Goal: Task Accomplishment & Management: Use online tool/utility

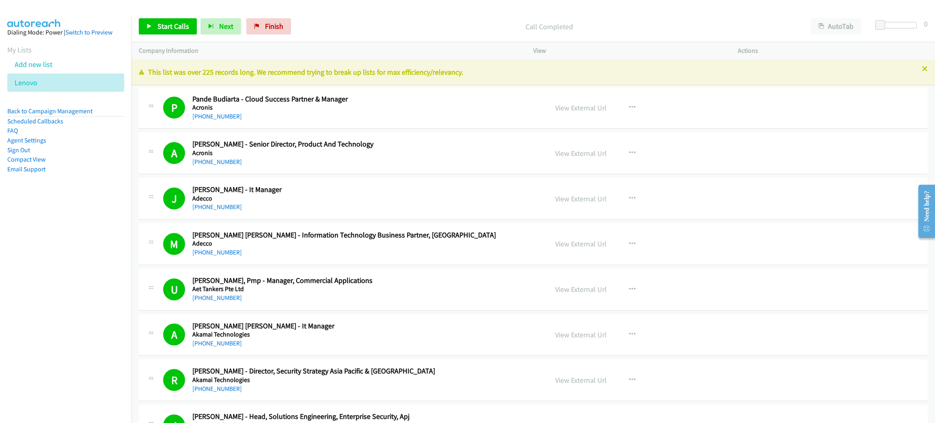
scroll to position [4370, 0]
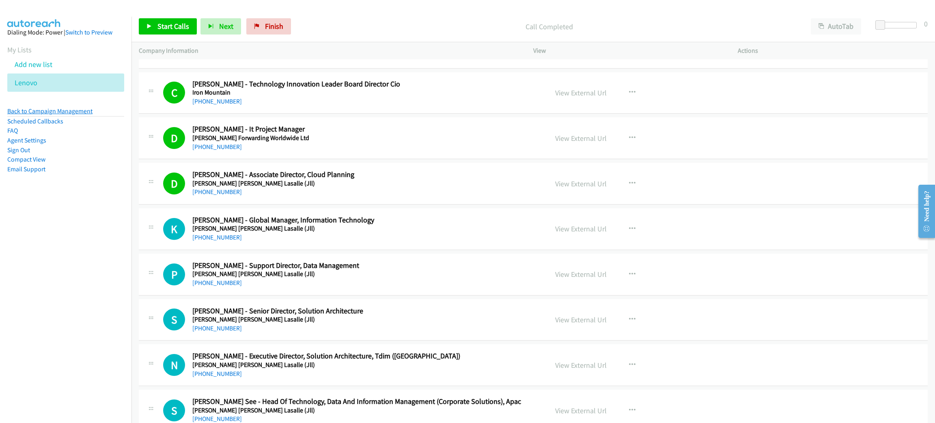
click at [79, 113] on link "Back to Campaign Management" at bounding box center [49, 111] width 85 height 8
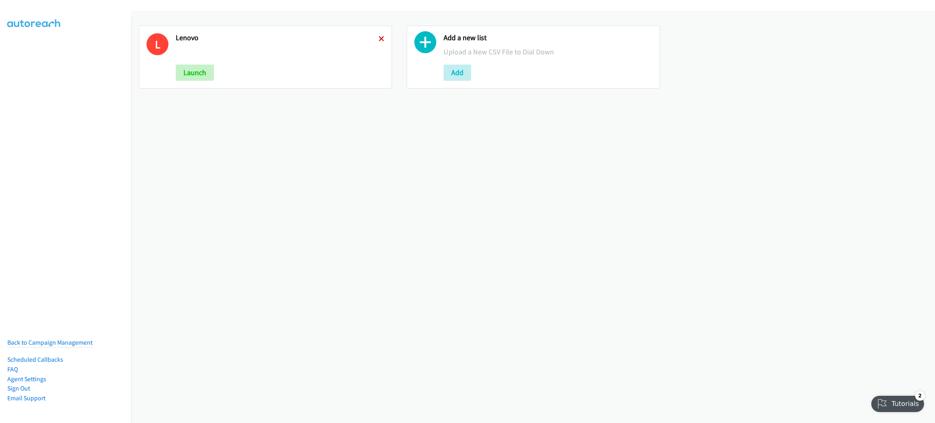
click at [379, 38] on icon at bounding box center [382, 40] width 6 height 6
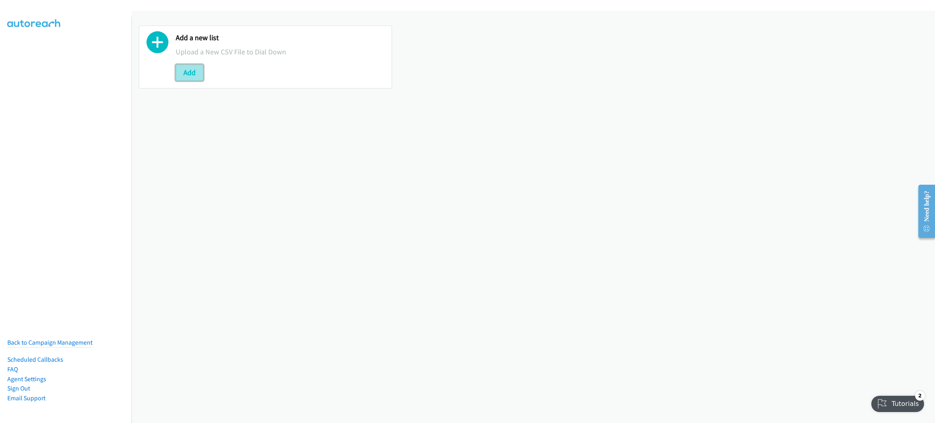
click at [178, 67] on button "Add" at bounding box center [190, 73] width 28 height 16
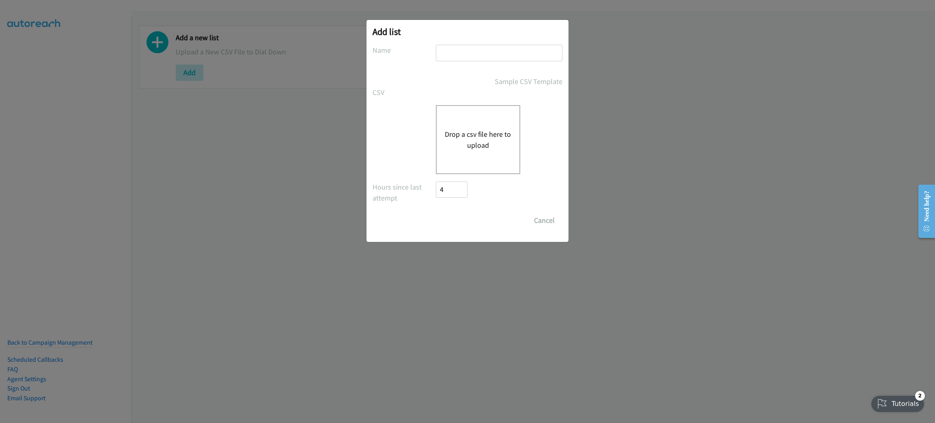
click at [482, 114] on div "Drop a csv file here to upload" at bounding box center [478, 139] width 84 height 69
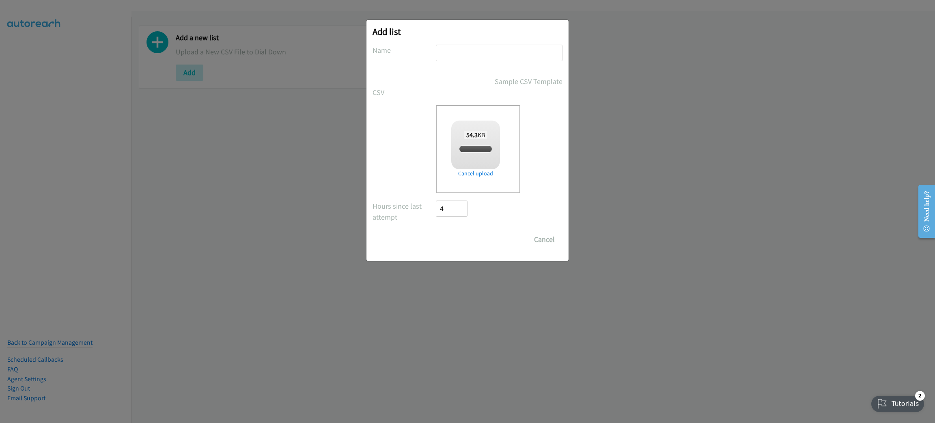
checkbox input "true"
click at [503, 56] on input "text" at bounding box center [499, 53] width 127 height 17
type input "LENOVO"
click at [462, 233] on input "Save List" at bounding box center [457, 239] width 43 height 16
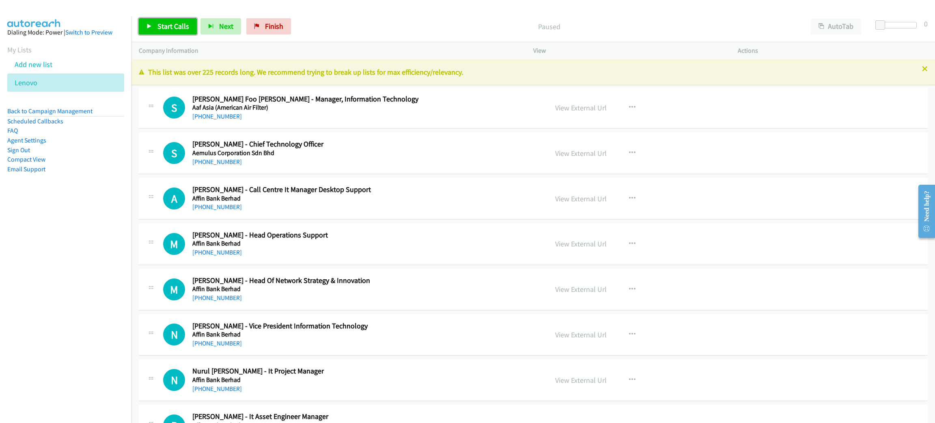
click at [181, 26] on span "Start Calls" at bounding box center [173, 26] width 32 height 9
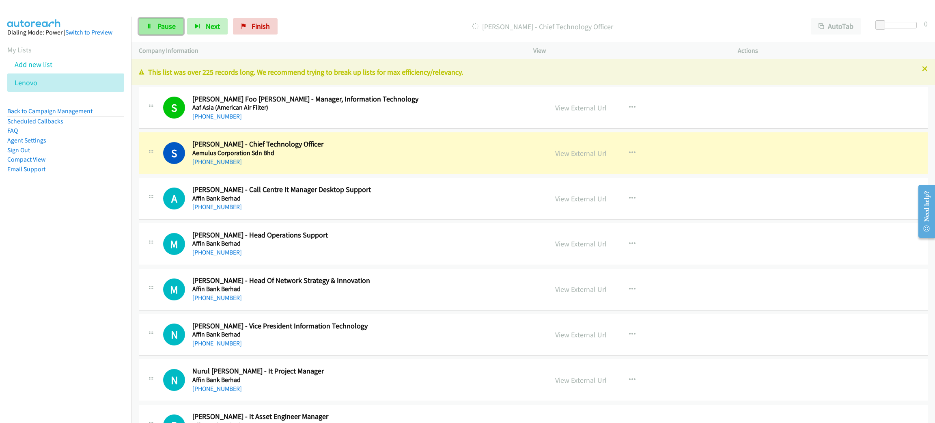
click at [168, 28] on span "Pause" at bounding box center [166, 26] width 18 height 9
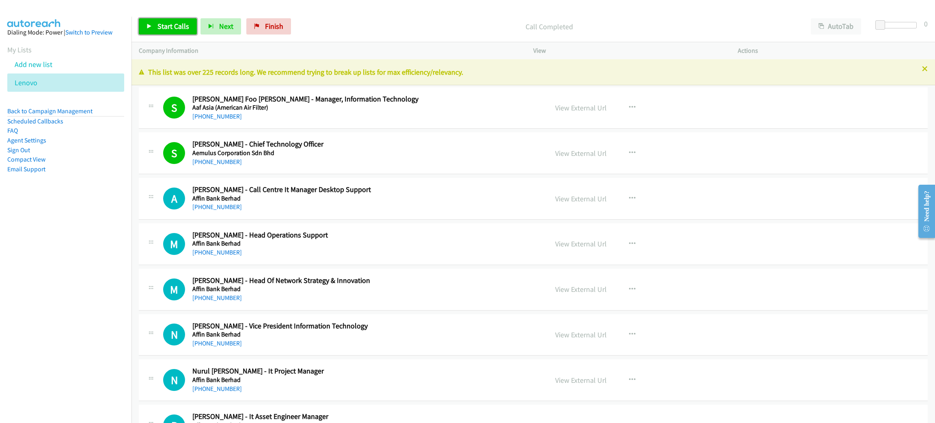
click at [176, 28] on span "Start Calls" at bounding box center [173, 26] width 32 height 9
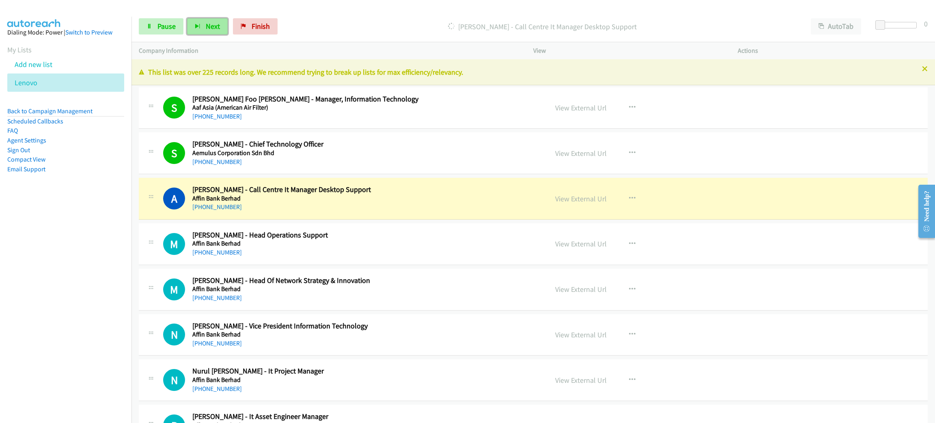
click at [195, 28] on icon "button" at bounding box center [198, 27] width 6 height 6
click at [166, 30] on span "Pause" at bounding box center [166, 26] width 18 height 9
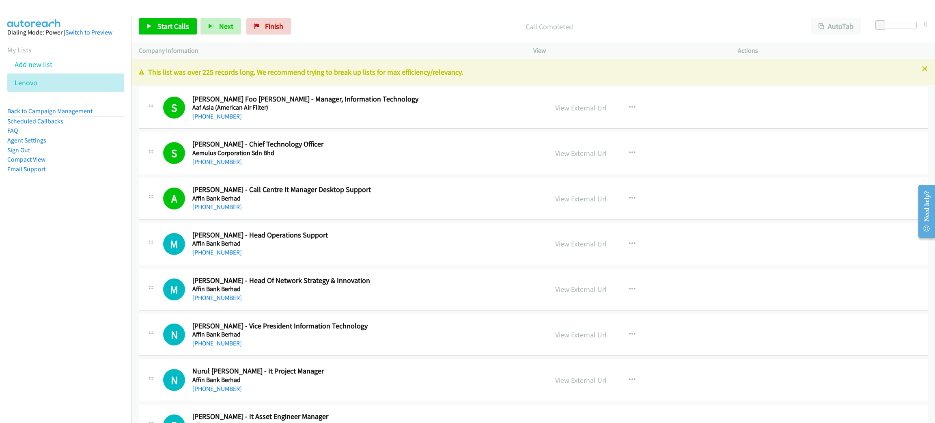
click at [170, 24] on span "Start Calls" at bounding box center [173, 26] width 32 height 9
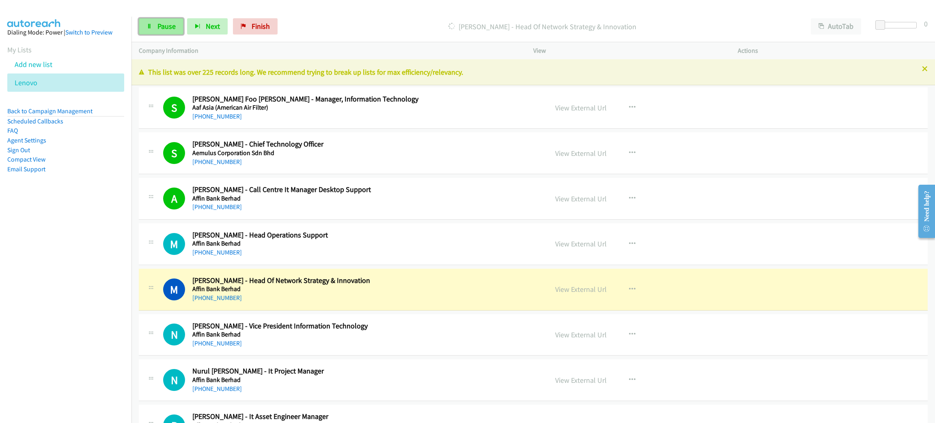
click at [168, 24] on span "Pause" at bounding box center [166, 26] width 18 height 9
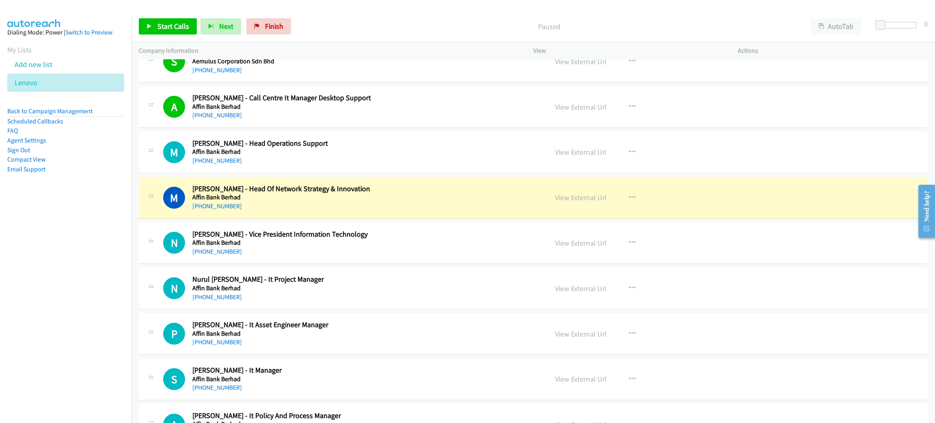
scroll to position [122, 0]
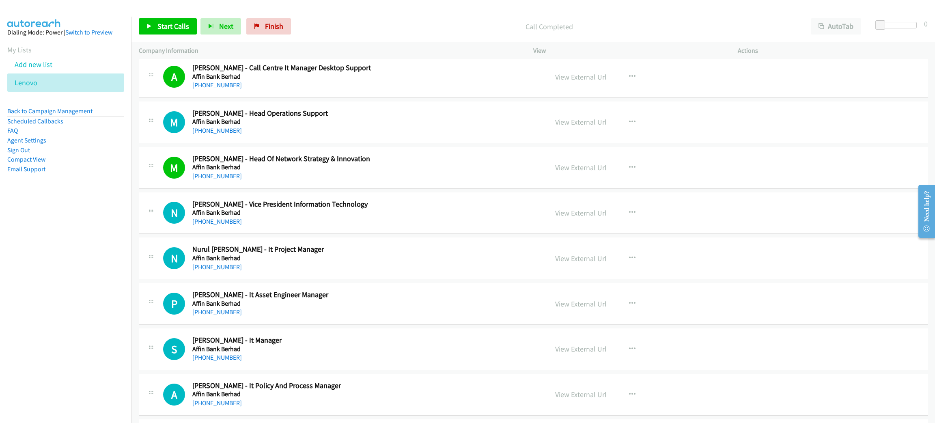
click at [362, 24] on p "Call Completed" at bounding box center [549, 26] width 494 height 11
click at [189, 26] on link "Start Calls" at bounding box center [168, 26] width 58 height 16
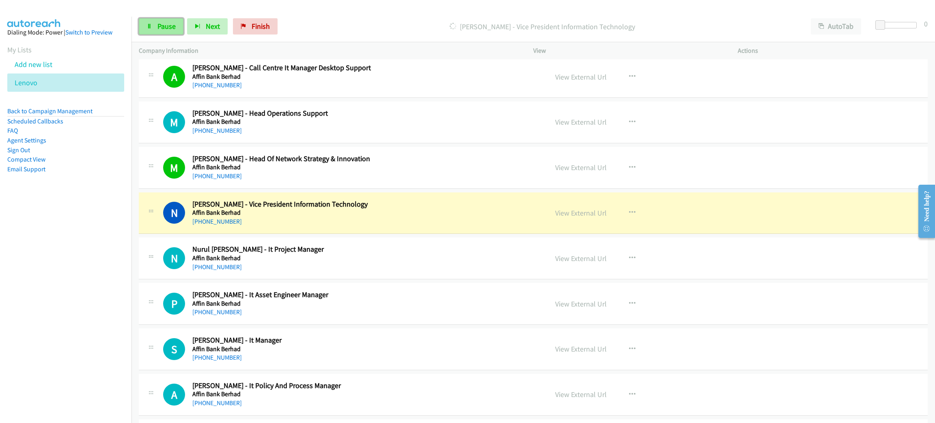
click at [168, 25] on span "Pause" at bounding box center [166, 26] width 18 height 9
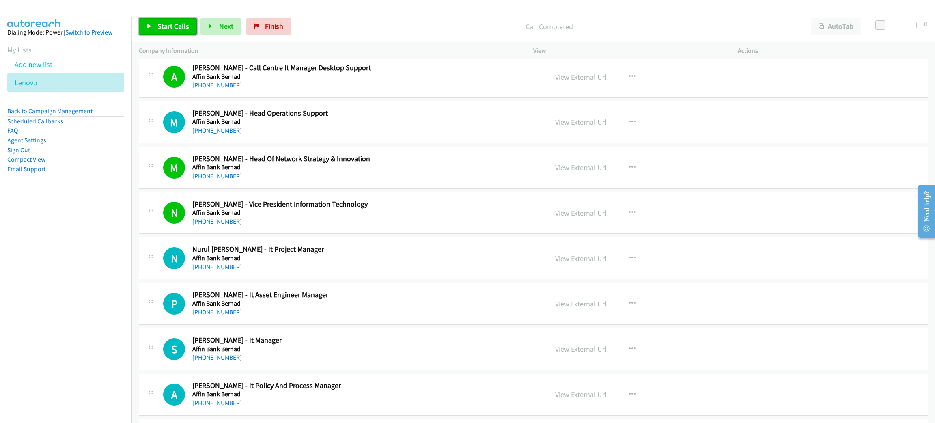
click at [183, 22] on span "Start Calls" at bounding box center [173, 26] width 32 height 9
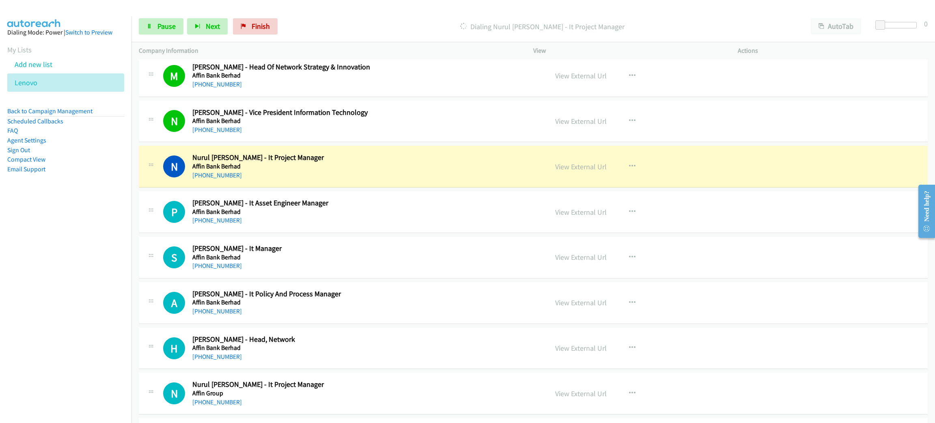
scroll to position [243, 0]
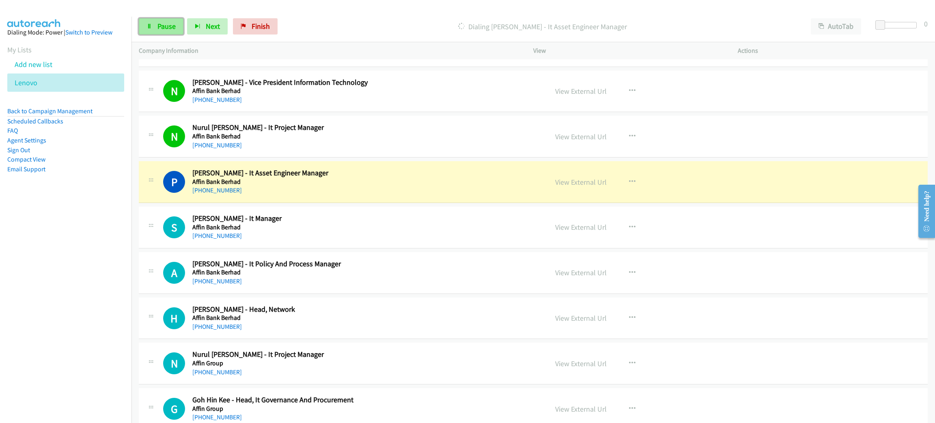
click at [166, 22] on span "Pause" at bounding box center [166, 26] width 18 height 9
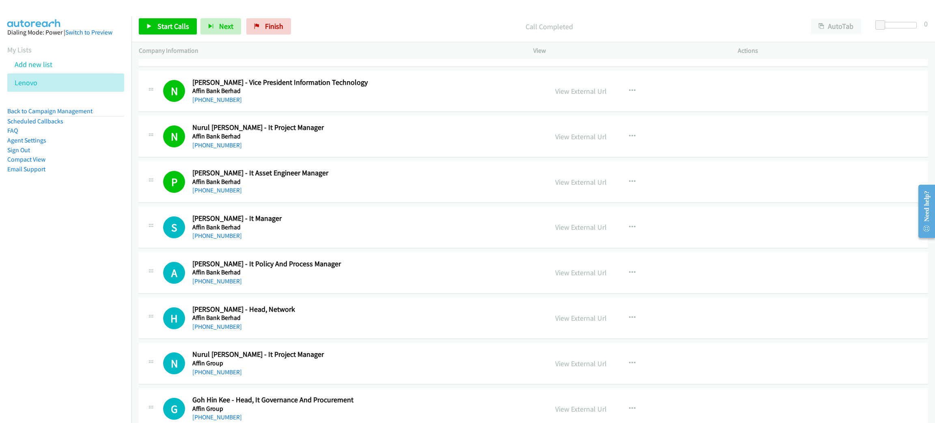
click at [418, 26] on p "Call Completed" at bounding box center [549, 26] width 494 height 11
click at [179, 30] on link "Start Calls" at bounding box center [168, 26] width 58 height 16
click at [393, 28] on p "Started" at bounding box center [542, 26] width 508 height 11
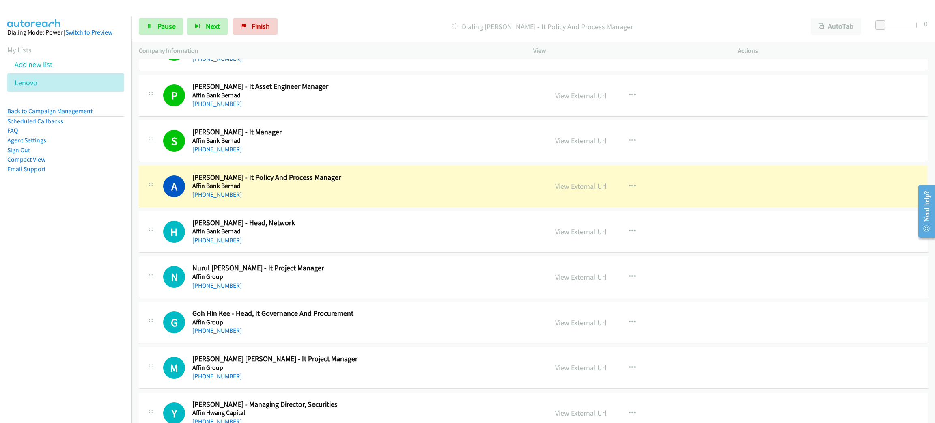
scroll to position [426, 0]
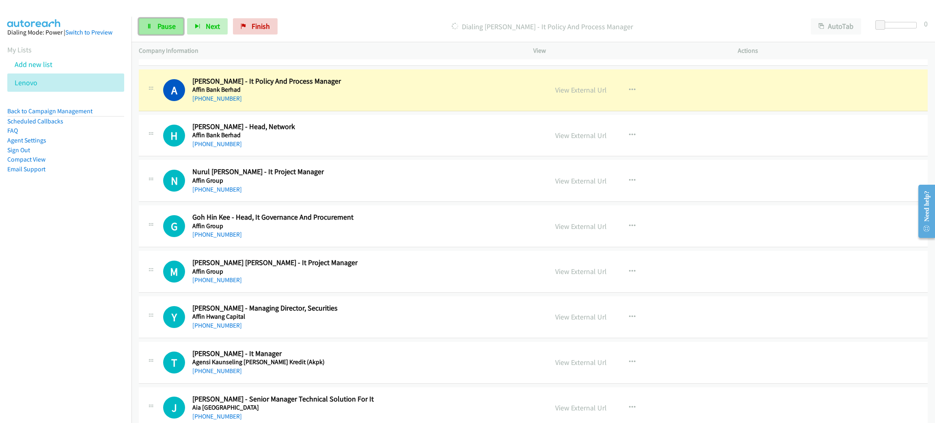
click at [167, 29] on span "Pause" at bounding box center [166, 26] width 18 height 9
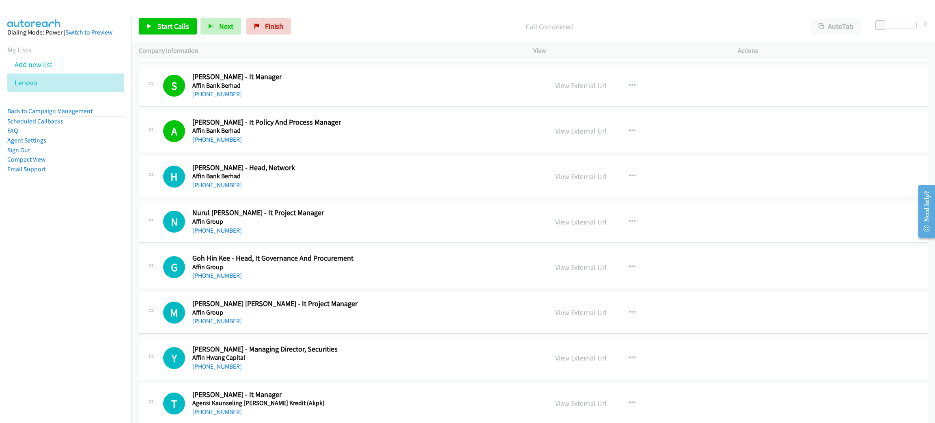
scroll to position [365, 0]
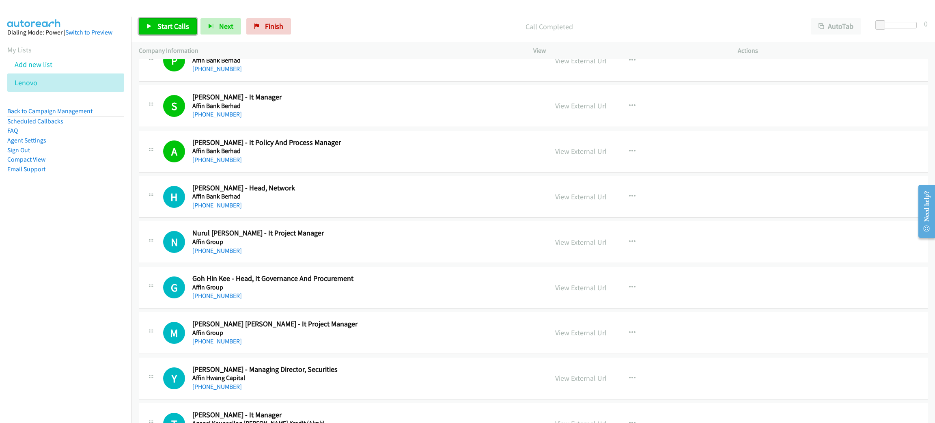
click at [182, 28] on span "Start Calls" at bounding box center [173, 26] width 32 height 9
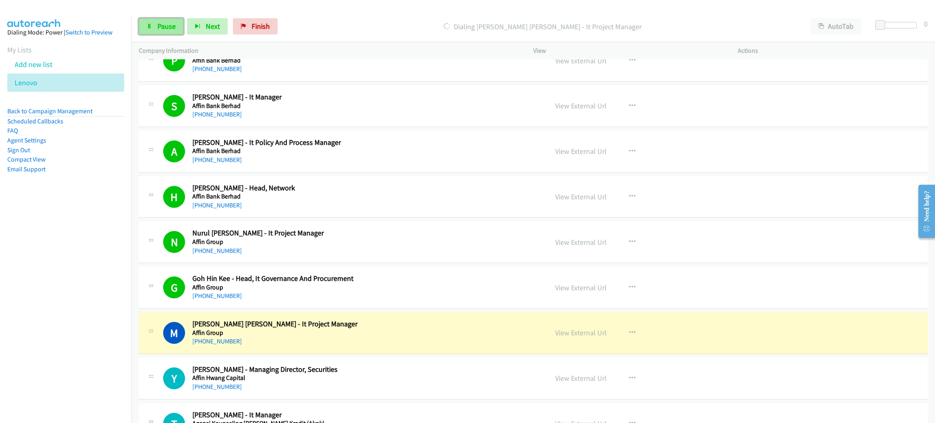
click at [174, 32] on link "Pause" at bounding box center [161, 26] width 45 height 16
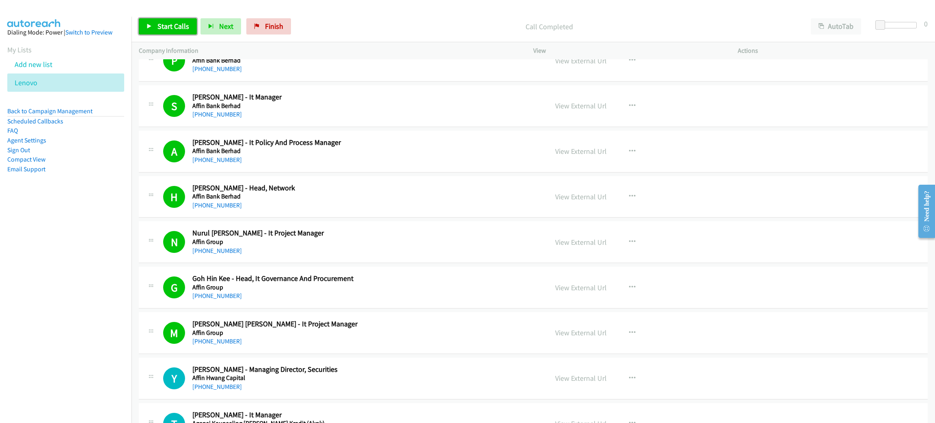
click at [181, 31] on link "Start Calls" at bounding box center [168, 26] width 58 height 16
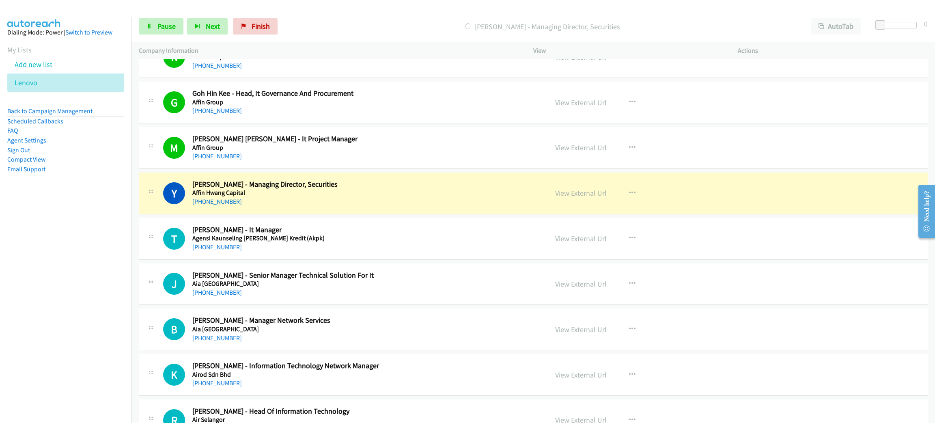
scroll to position [669, 0]
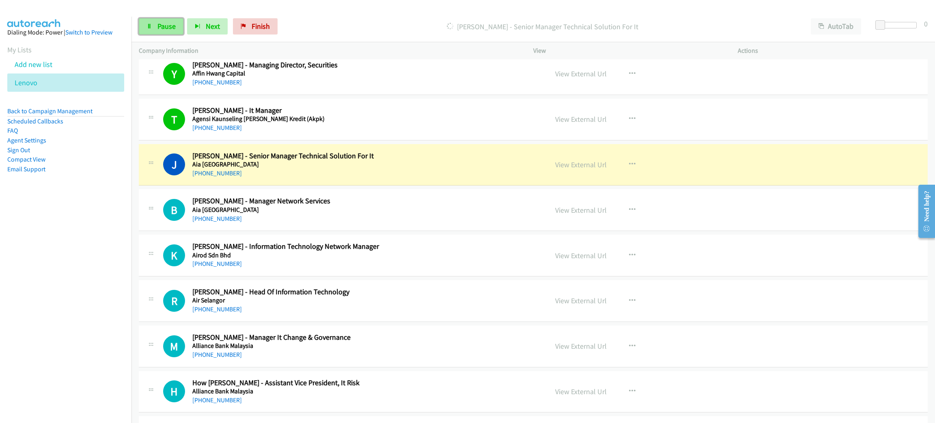
click at [150, 26] on icon at bounding box center [149, 27] width 6 height 6
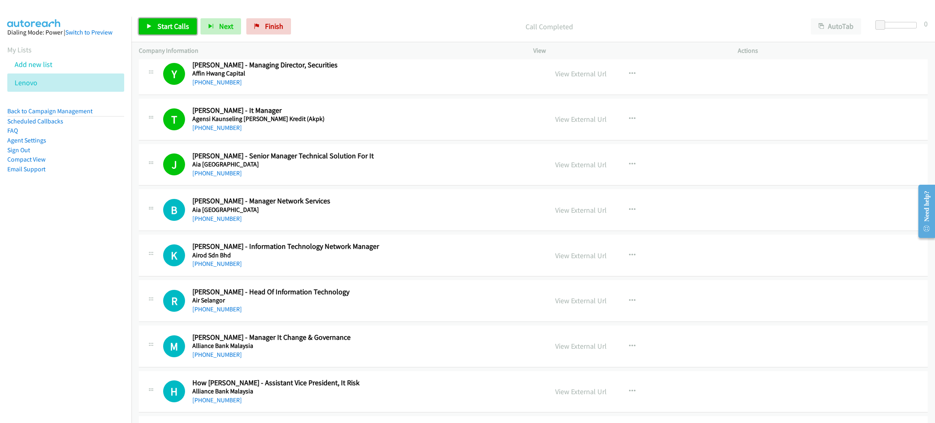
click at [179, 30] on span "Start Calls" at bounding box center [173, 26] width 32 height 9
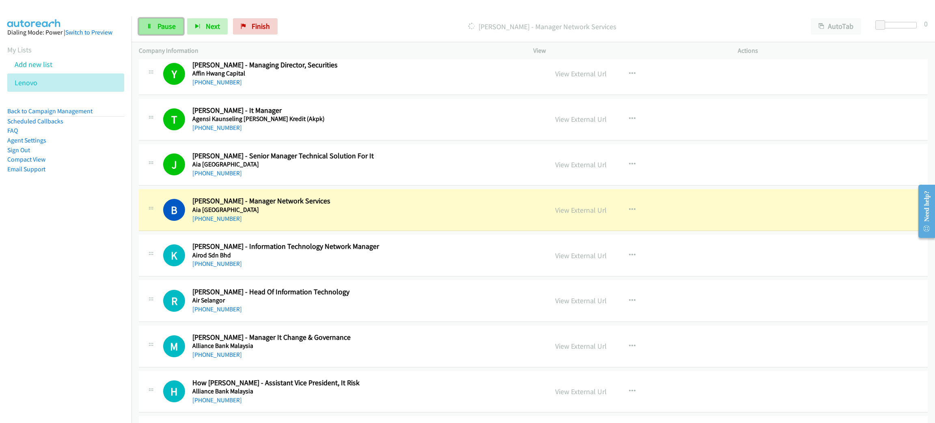
click at [147, 27] on icon at bounding box center [149, 27] width 6 height 6
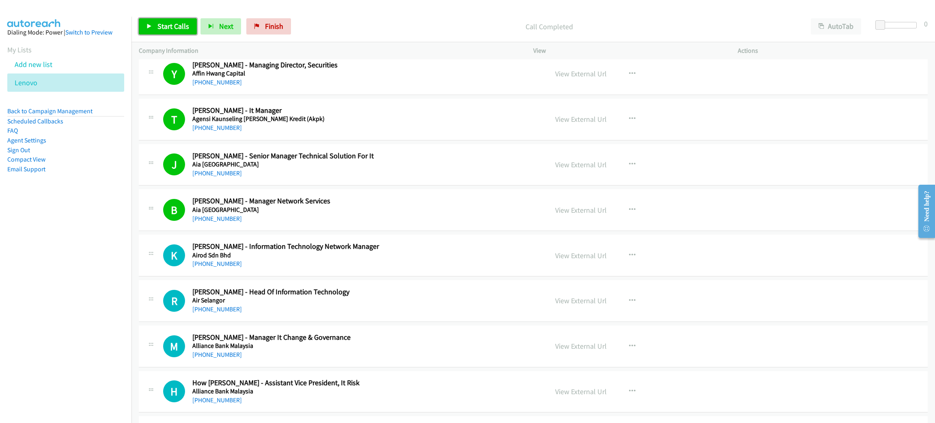
click at [177, 22] on span "Start Calls" at bounding box center [173, 26] width 32 height 9
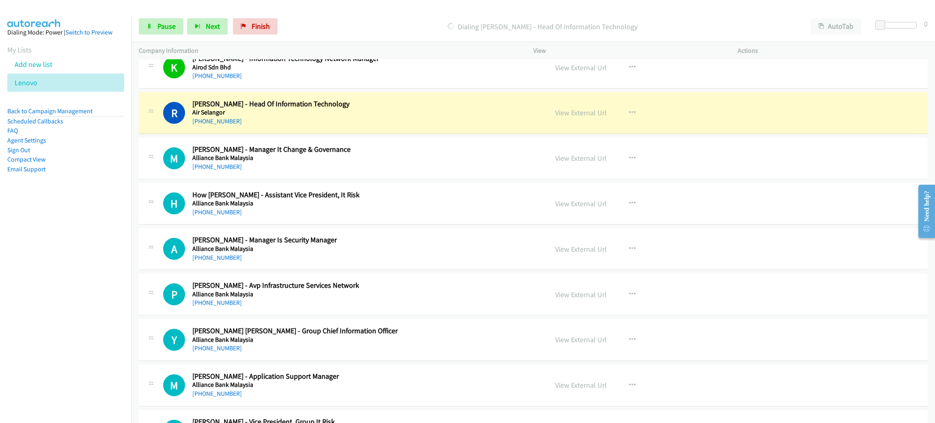
scroll to position [852, 0]
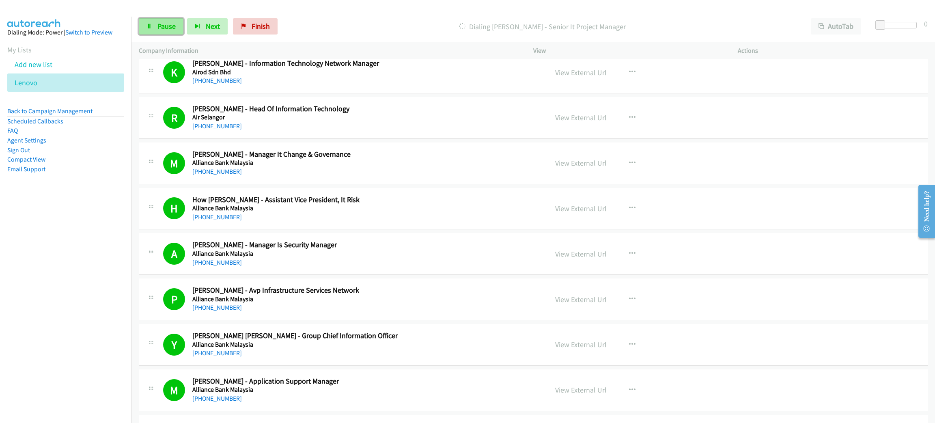
click at [165, 29] on span "Pause" at bounding box center [166, 26] width 18 height 9
click at [183, 30] on span "Start Calls" at bounding box center [173, 26] width 32 height 9
click at [177, 25] on link "Pause" at bounding box center [161, 26] width 45 height 16
click at [184, 22] on span "Start Calls" at bounding box center [173, 26] width 32 height 9
click at [152, 24] on link "Pause" at bounding box center [161, 26] width 45 height 16
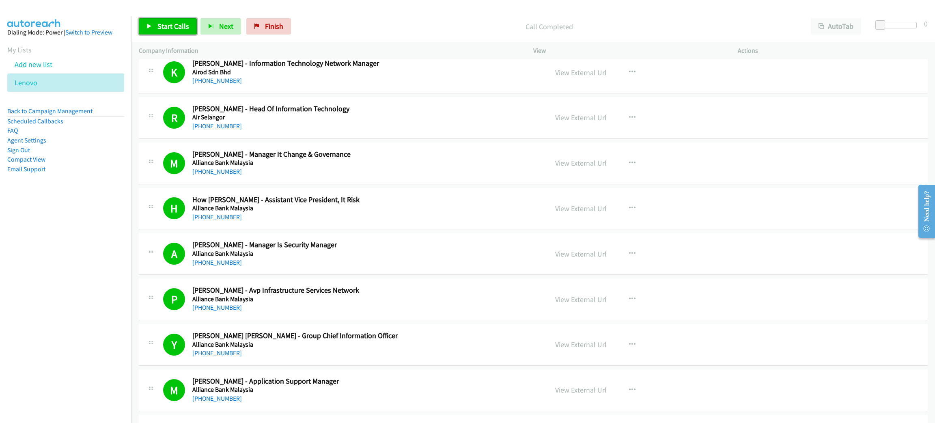
click at [154, 30] on link "Start Calls" at bounding box center [168, 26] width 58 height 16
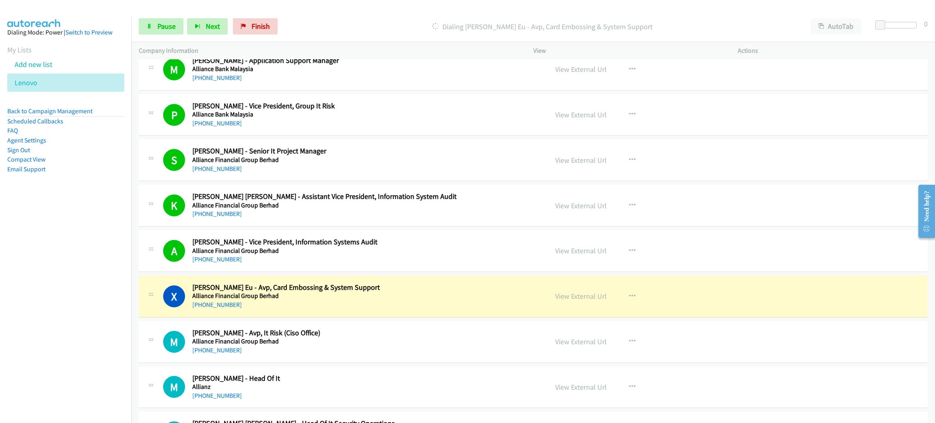
scroll to position [1217, 0]
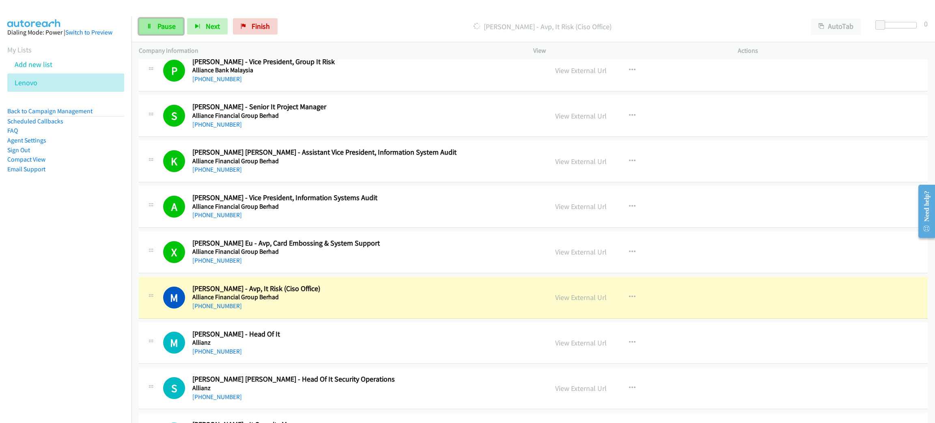
click at [157, 23] on span "Pause" at bounding box center [166, 26] width 18 height 9
click at [580, 297] on link "View External Url" at bounding box center [581, 297] width 52 height 9
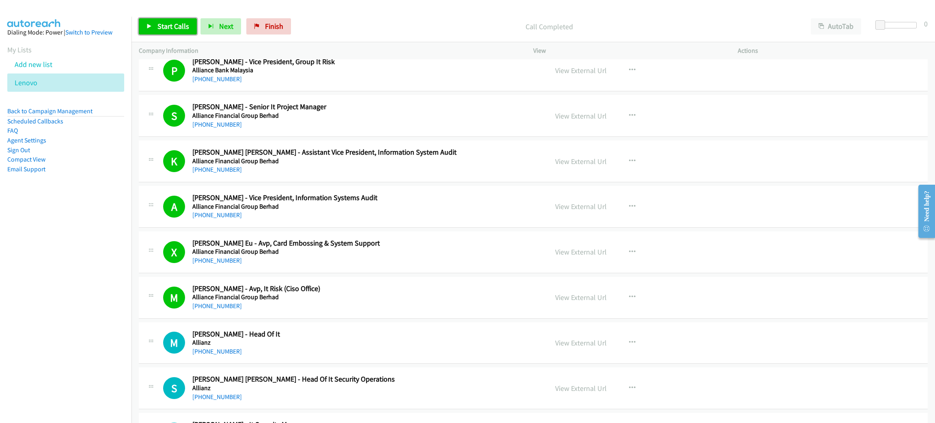
click at [189, 31] on link "Start Calls" at bounding box center [168, 26] width 58 height 16
click at [167, 29] on span "Pause" at bounding box center [166, 26] width 18 height 9
click at [164, 23] on span "Start Calls" at bounding box center [173, 26] width 32 height 9
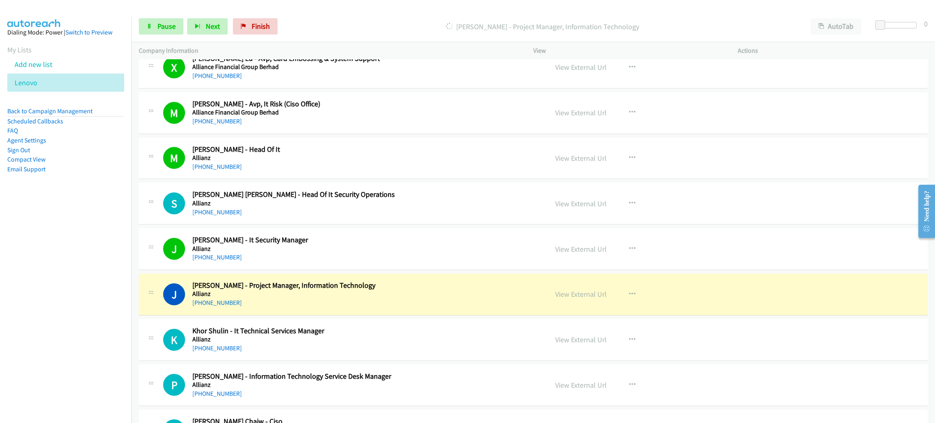
scroll to position [1521, 0]
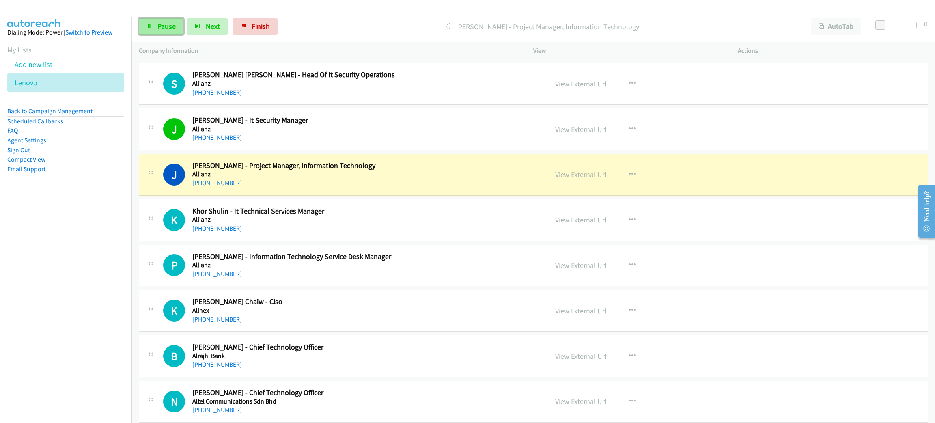
click at [167, 26] on span "Pause" at bounding box center [166, 26] width 18 height 9
click at [588, 172] on link "View External Url" at bounding box center [581, 174] width 52 height 9
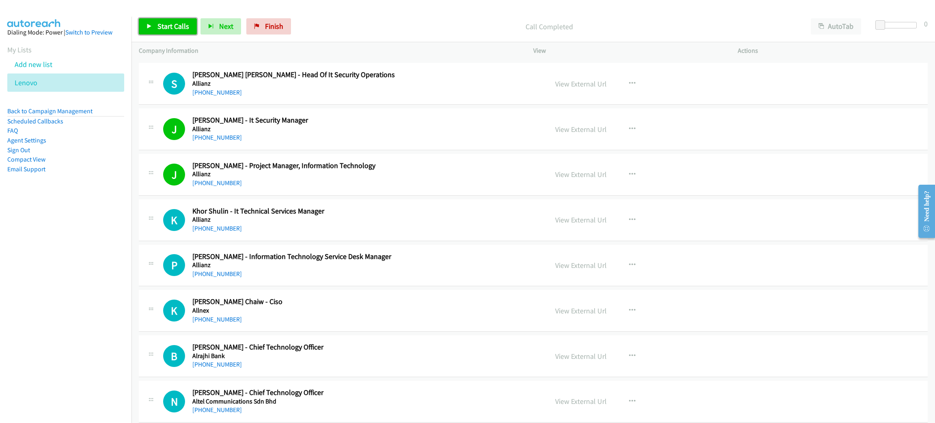
click at [188, 23] on span "Start Calls" at bounding box center [173, 26] width 32 height 9
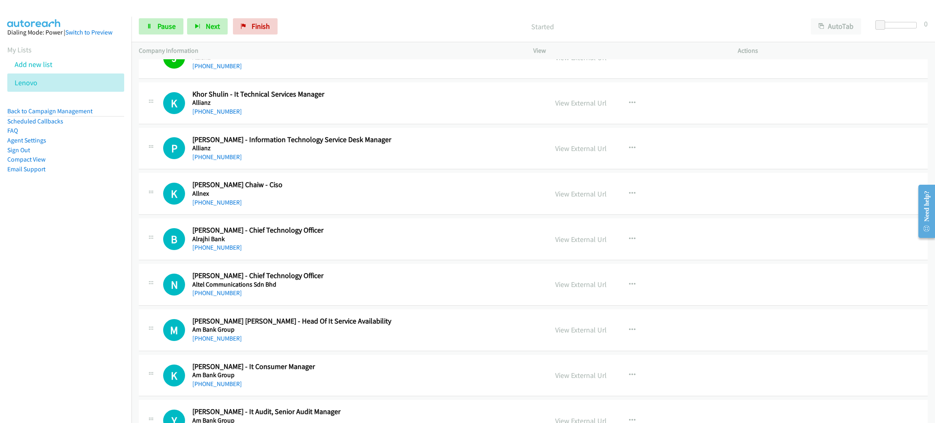
scroll to position [1643, 0]
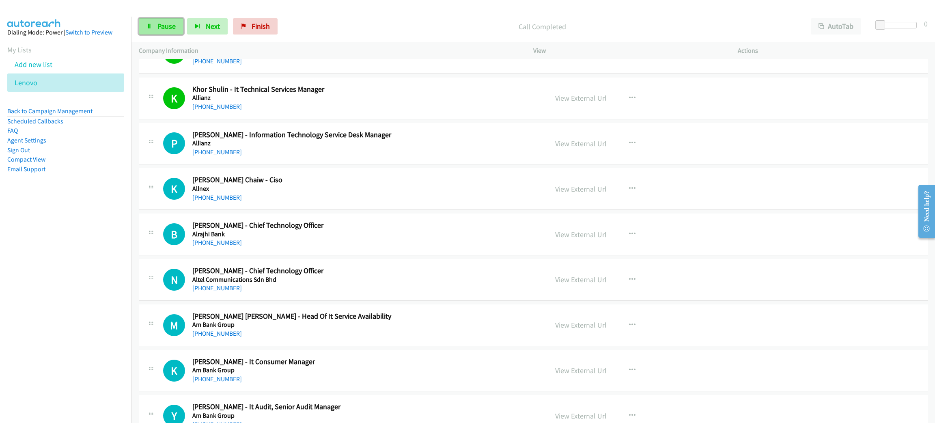
click at [172, 22] on span "Pause" at bounding box center [166, 26] width 18 height 9
click at [172, 22] on span "Start Calls" at bounding box center [173, 26] width 32 height 9
click at [356, 18] on div "Started" at bounding box center [542, 26] width 522 height 16
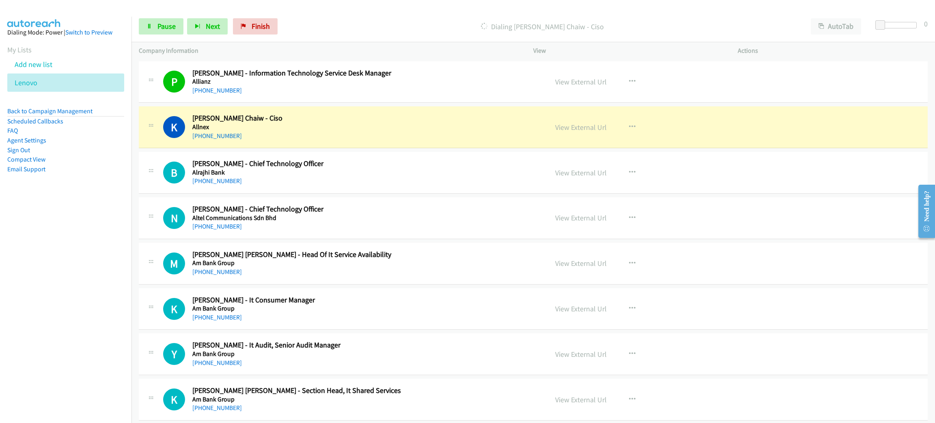
scroll to position [1704, 0]
click at [350, 131] on h5 "Allnex" at bounding box center [364, 127] width 344 height 8
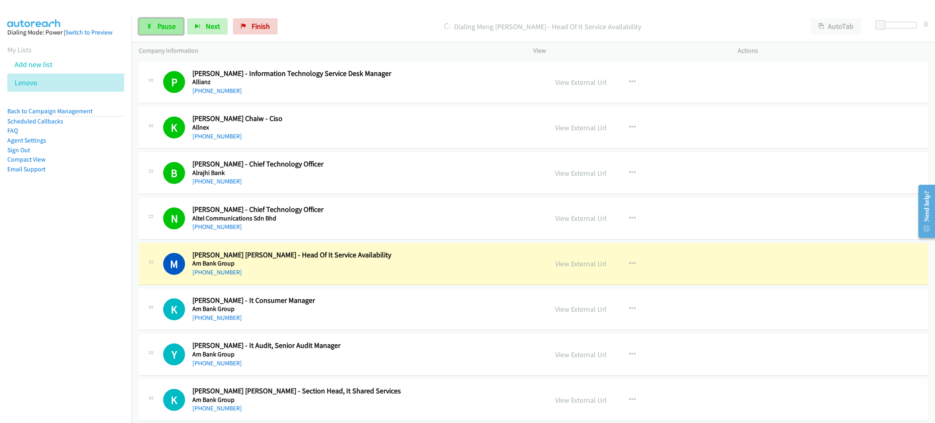
click at [170, 24] on span "Pause" at bounding box center [166, 26] width 18 height 9
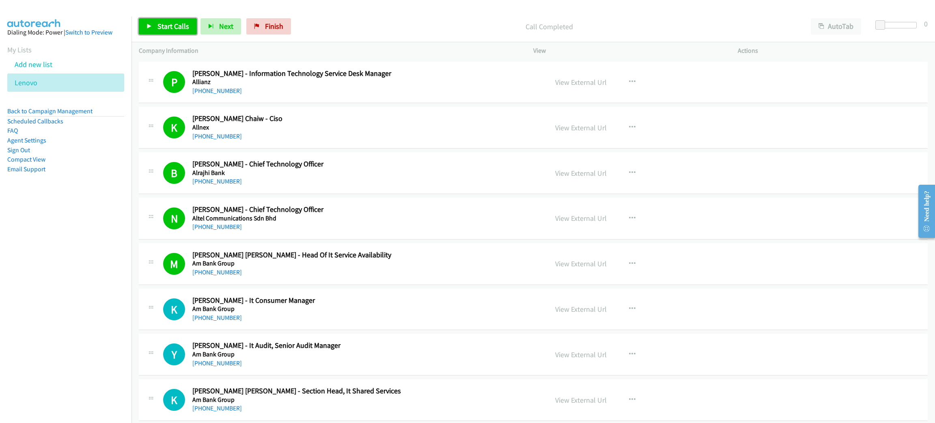
click at [176, 29] on span "Start Calls" at bounding box center [173, 26] width 32 height 9
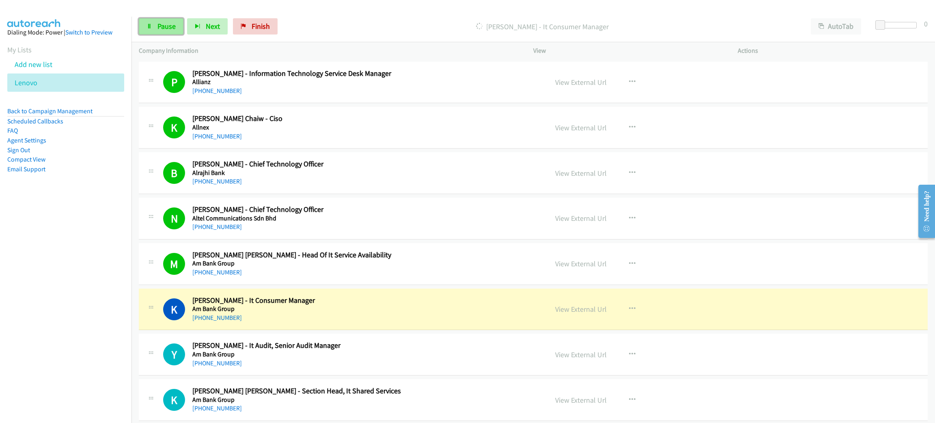
click at [151, 19] on link "Pause" at bounding box center [161, 26] width 45 height 16
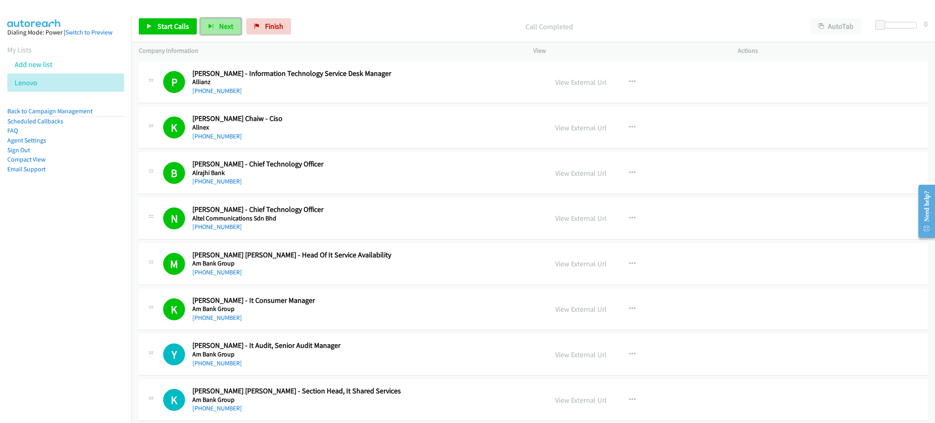
click at [200, 30] on button "Next" at bounding box center [220, 26] width 41 height 16
click at [172, 29] on span "Start Calls" at bounding box center [173, 26] width 32 height 9
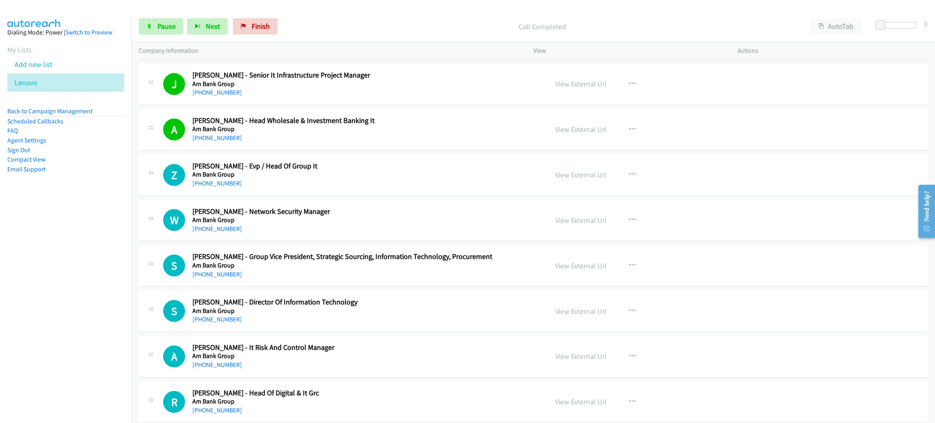
scroll to position [2069, 0]
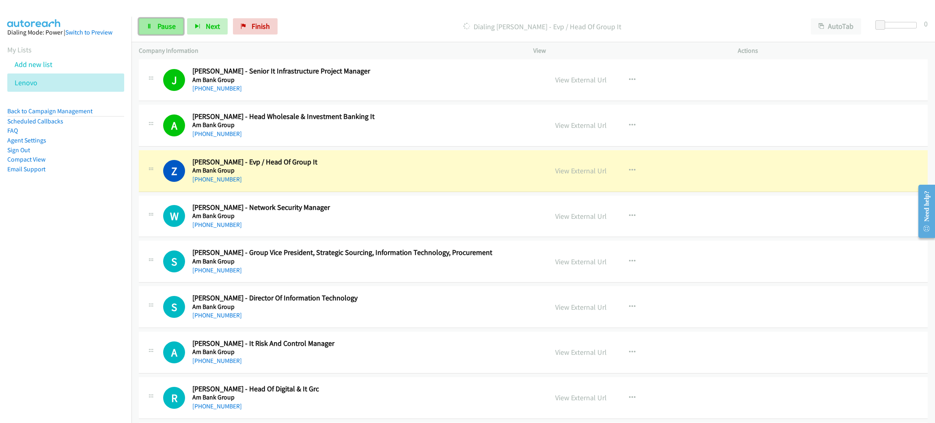
click at [161, 23] on span "Pause" at bounding box center [166, 26] width 18 height 9
click at [568, 175] on link "View External Url" at bounding box center [581, 170] width 52 height 9
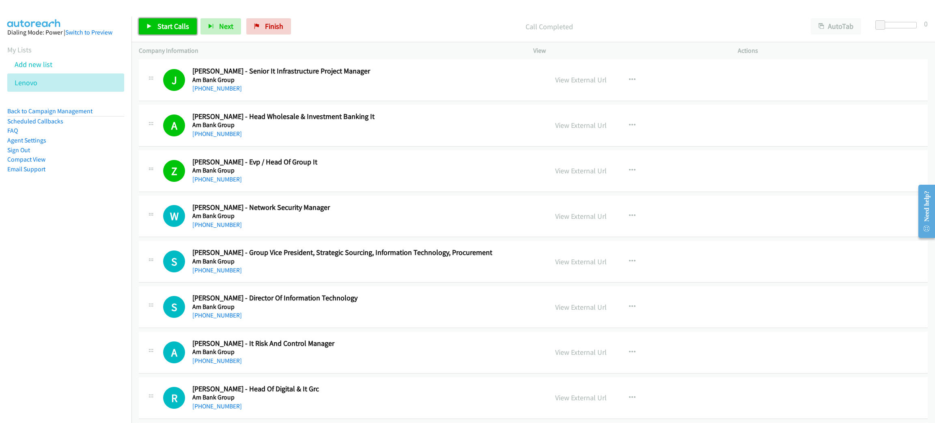
click at [189, 24] on link "Start Calls" at bounding box center [168, 26] width 58 height 16
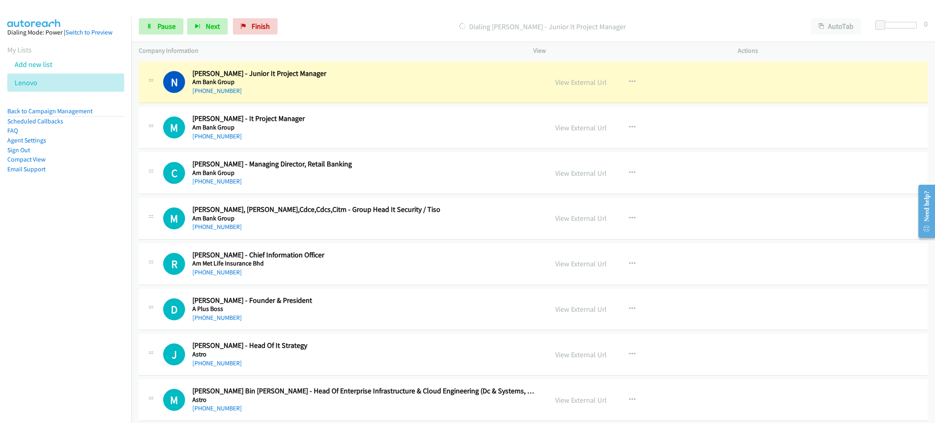
scroll to position [2434, 0]
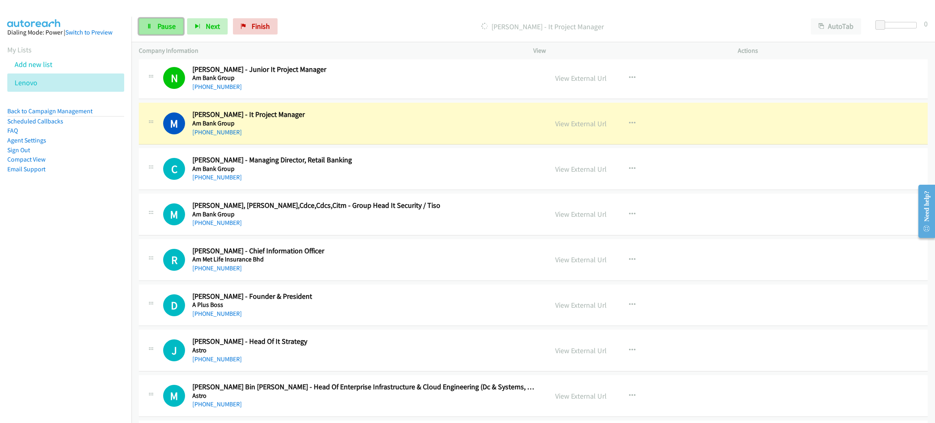
click at [169, 30] on span "Pause" at bounding box center [166, 26] width 18 height 9
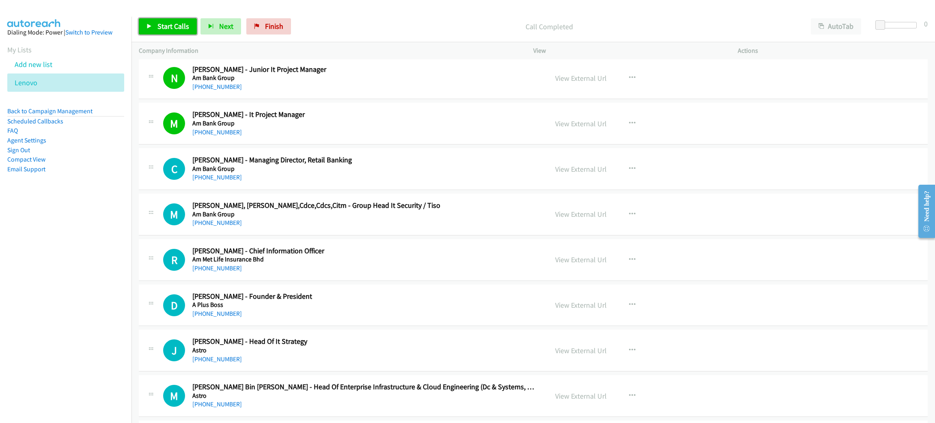
click at [161, 28] on span "Start Calls" at bounding box center [173, 26] width 32 height 9
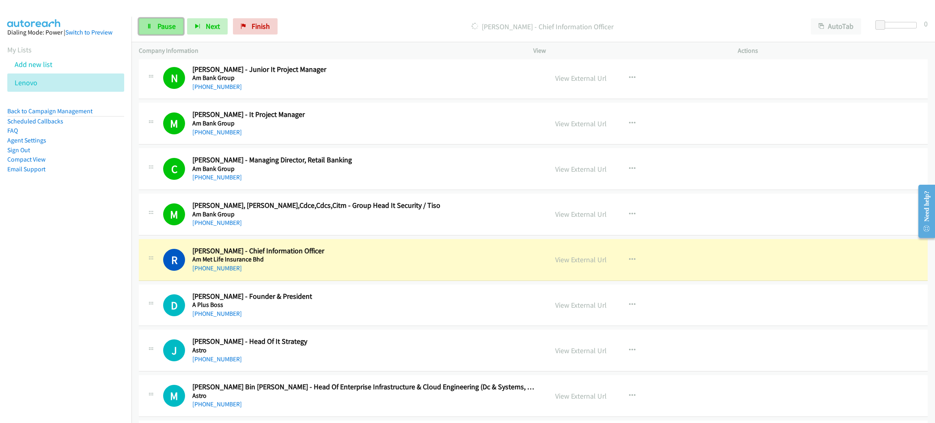
click at [144, 21] on link "Pause" at bounding box center [161, 26] width 45 height 16
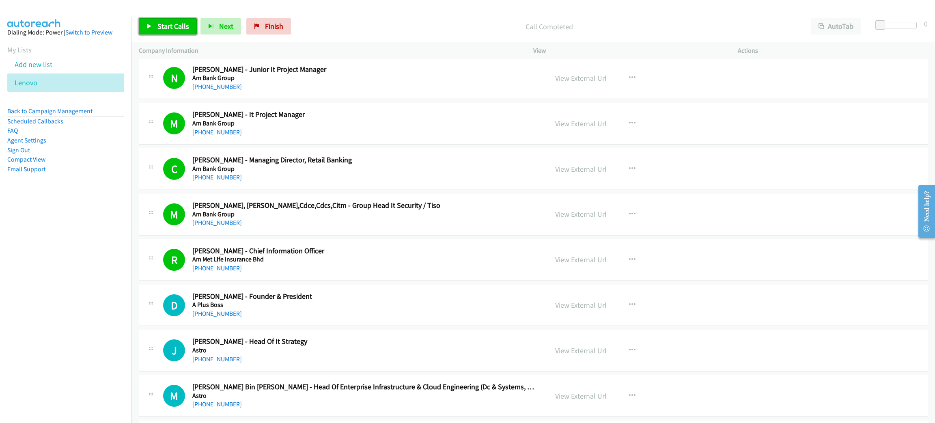
click at [172, 25] on span "Start Calls" at bounding box center [173, 26] width 32 height 9
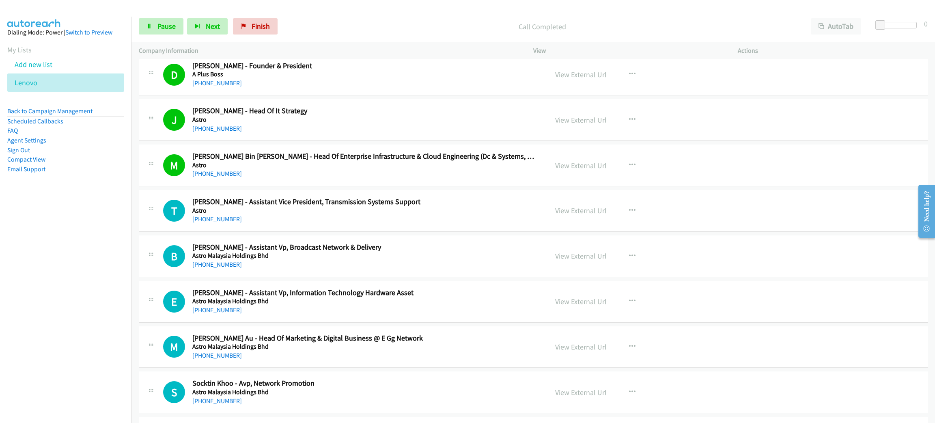
scroll to position [2678, 0]
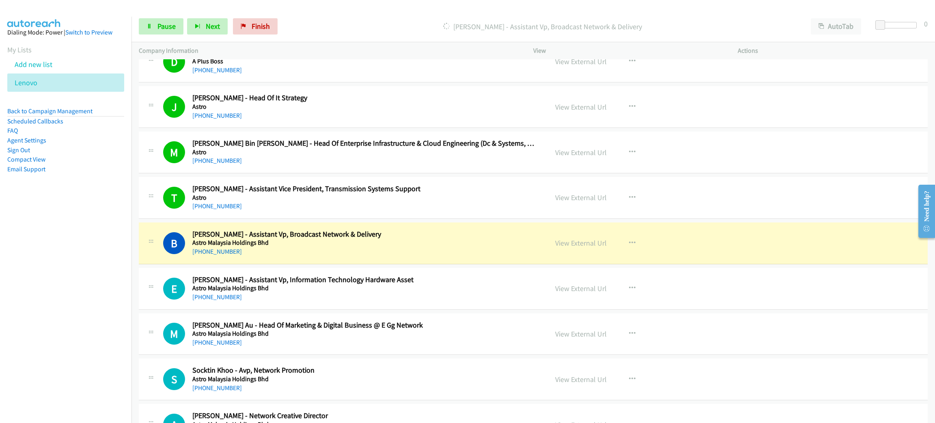
click at [325, 256] on div "+60 12-375 3030" at bounding box center [364, 252] width 344 height 10
click at [563, 248] on link "View External Url" at bounding box center [581, 242] width 52 height 9
click at [147, 27] on icon at bounding box center [149, 27] width 6 height 6
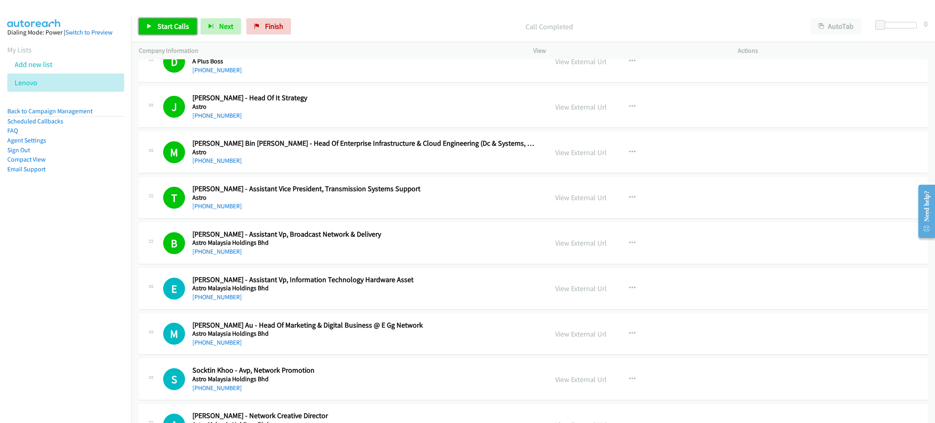
click at [181, 24] on span "Start Calls" at bounding box center [173, 26] width 32 height 9
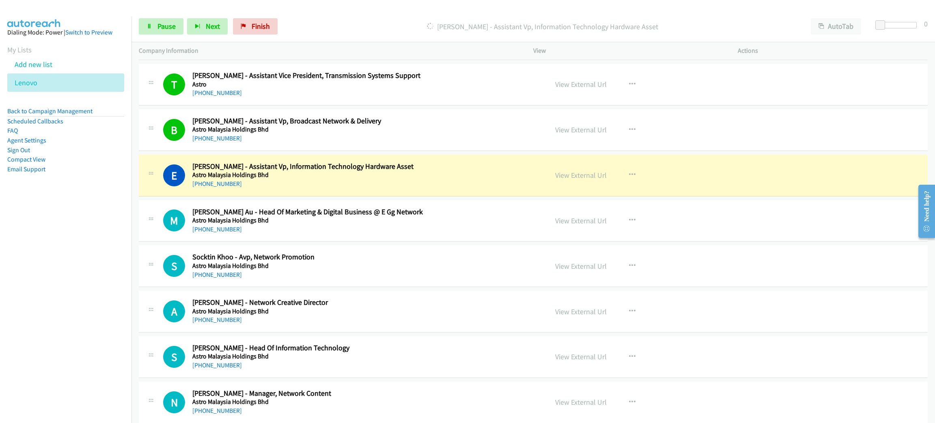
scroll to position [2860, 0]
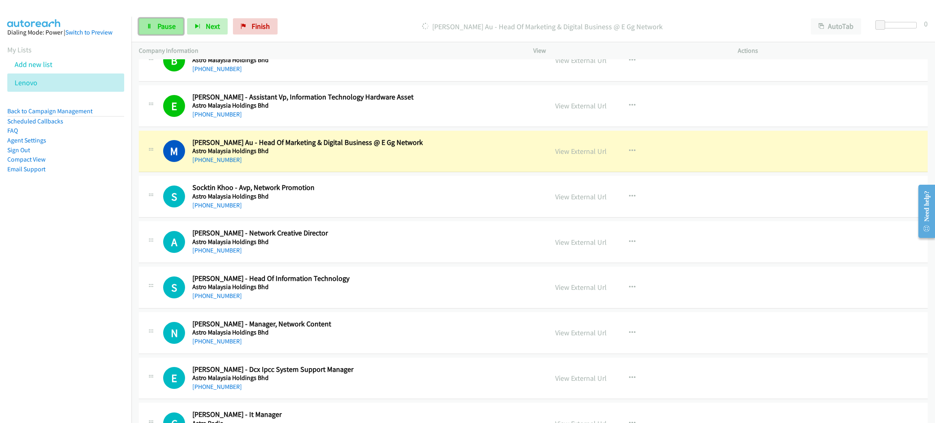
drag, startPoint x: 160, startPoint y: 28, endPoint x: 172, endPoint y: 30, distance: 12.3
click at [160, 28] on span "Pause" at bounding box center [166, 26] width 18 height 9
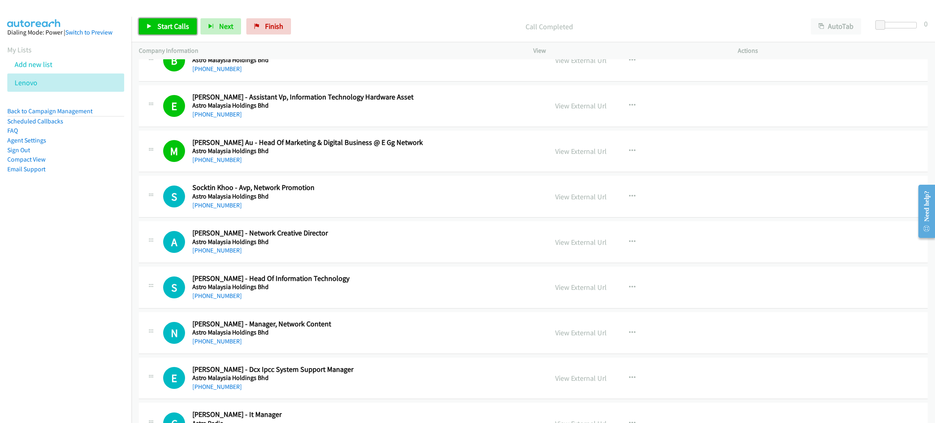
click at [171, 22] on span "Start Calls" at bounding box center [173, 26] width 32 height 9
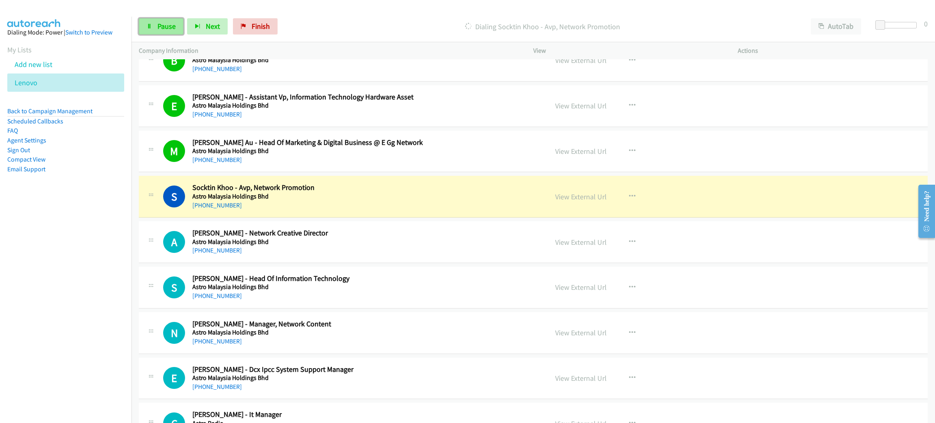
click at [174, 22] on span "Pause" at bounding box center [166, 26] width 18 height 9
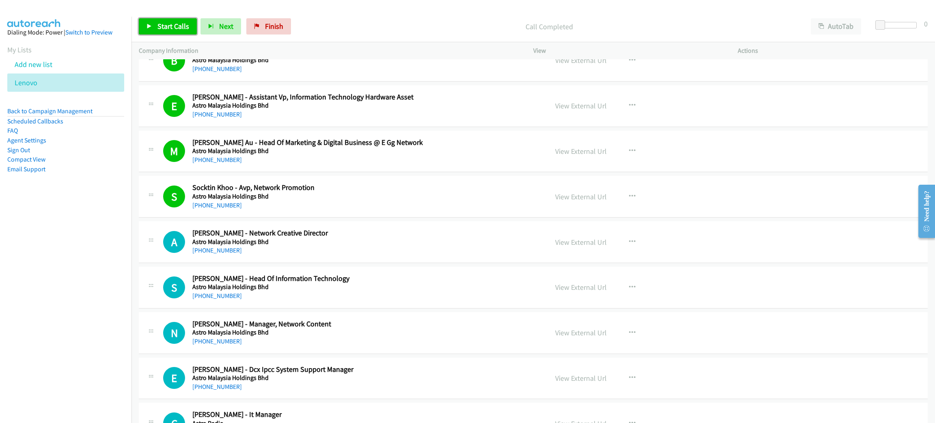
click at [171, 29] on span "Start Calls" at bounding box center [173, 26] width 32 height 9
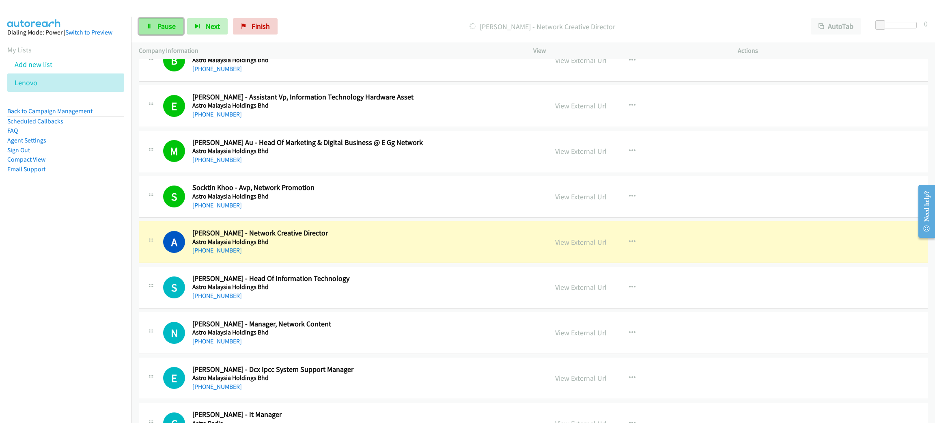
click at [165, 33] on link "Pause" at bounding box center [161, 26] width 45 height 16
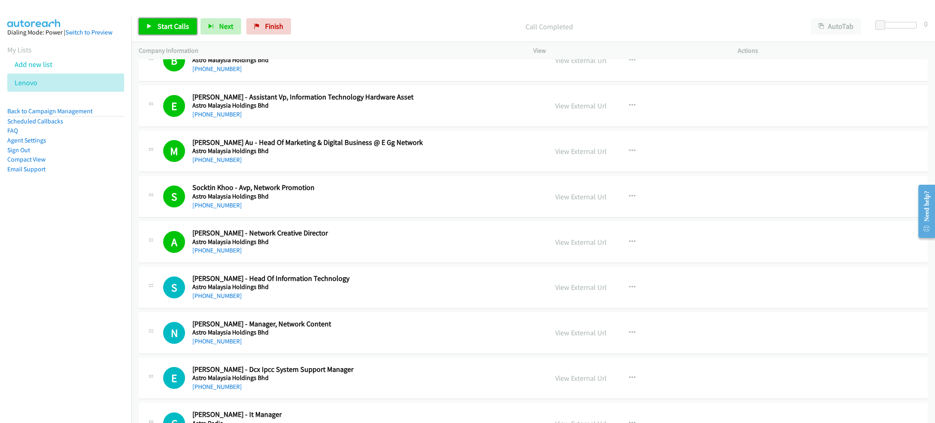
click at [174, 30] on span "Start Calls" at bounding box center [173, 26] width 32 height 9
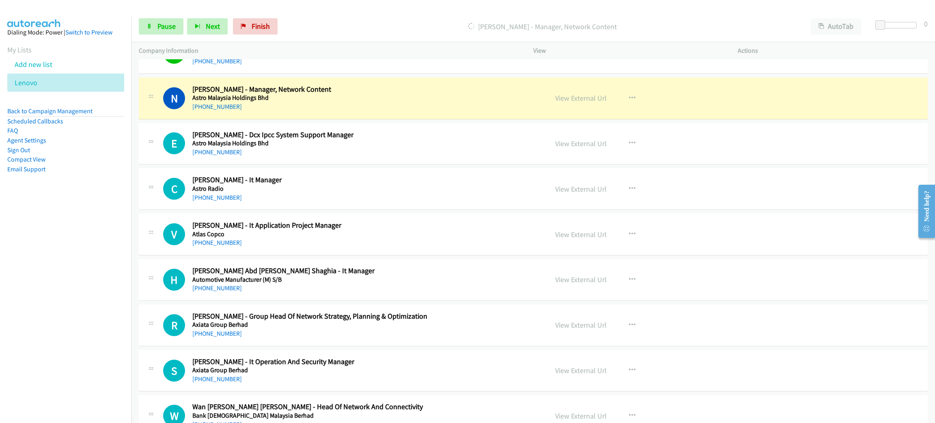
scroll to position [3104, 0]
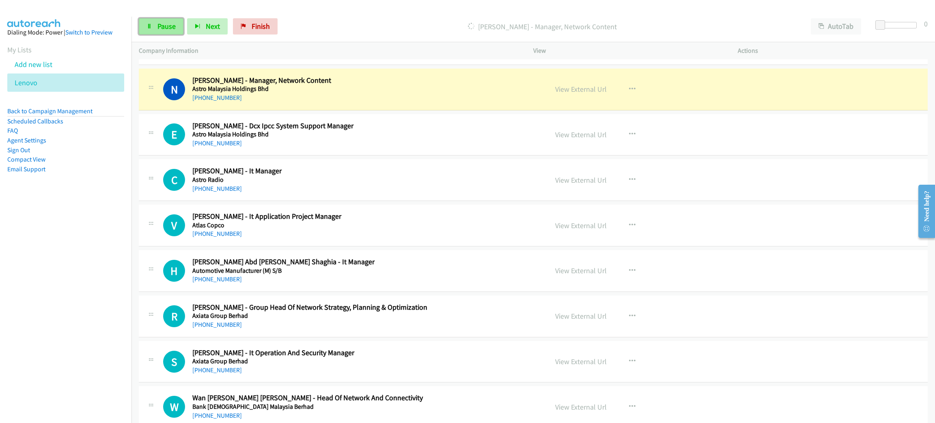
click at [175, 28] on link "Pause" at bounding box center [161, 26] width 45 height 16
click at [591, 94] on link "View External Url" at bounding box center [581, 88] width 52 height 9
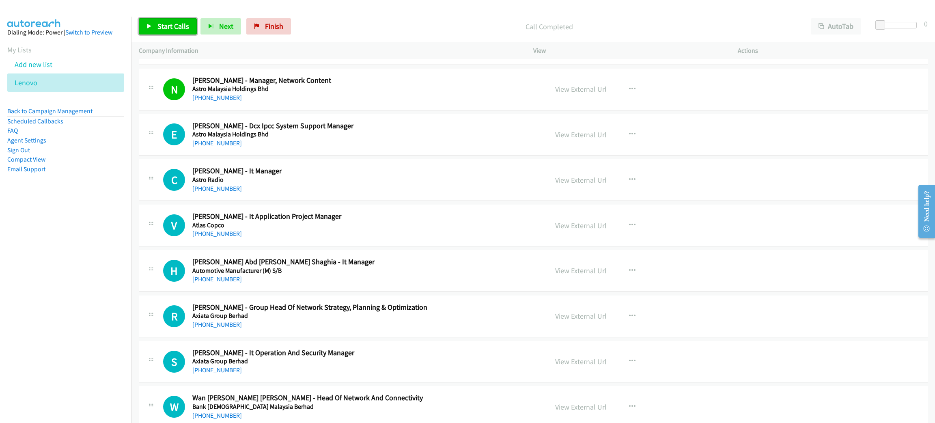
click at [171, 21] on link "Start Calls" at bounding box center [168, 26] width 58 height 16
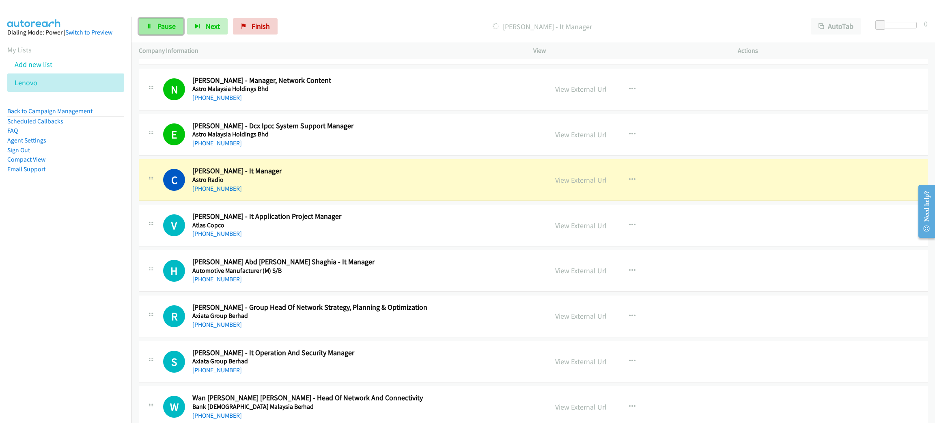
click at [166, 24] on span "Pause" at bounding box center [166, 26] width 18 height 9
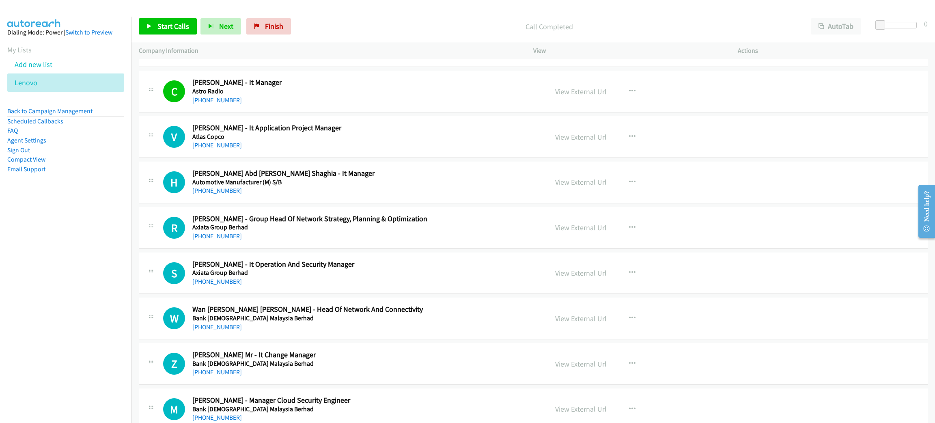
scroll to position [3225, 0]
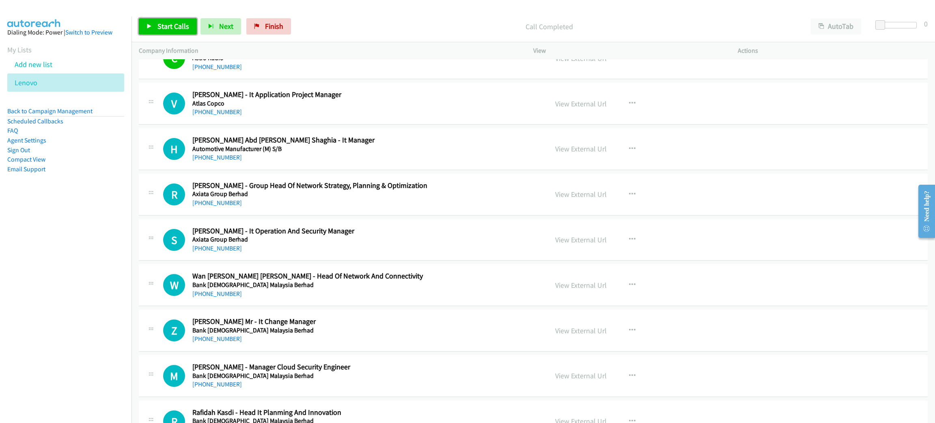
click at [185, 22] on span "Start Calls" at bounding box center [173, 26] width 32 height 9
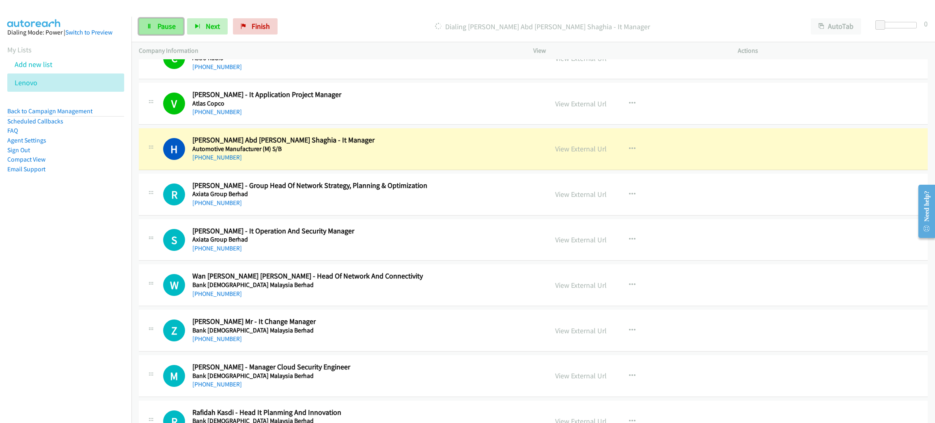
click at [179, 27] on link "Pause" at bounding box center [161, 26] width 45 height 16
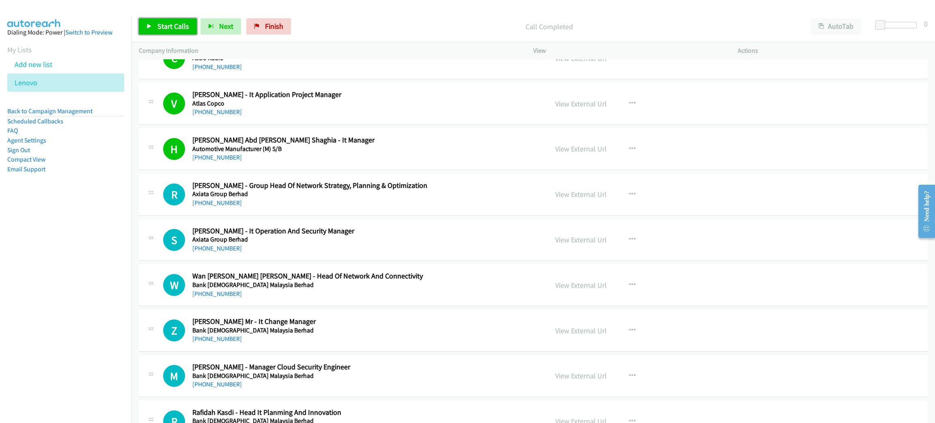
click at [186, 25] on span "Start Calls" at bounding box center [173, 26] width 32 height 9
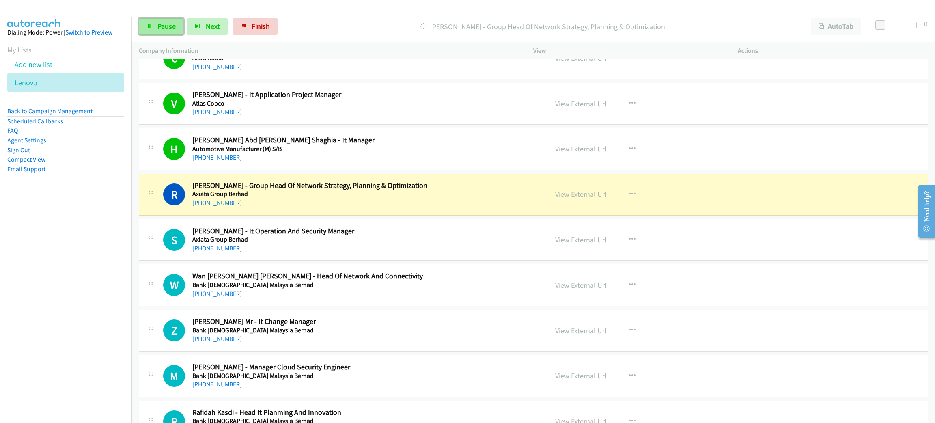
click at [165, 30] on span "Pause" at bounding box center [166, 26] width 18 height 9
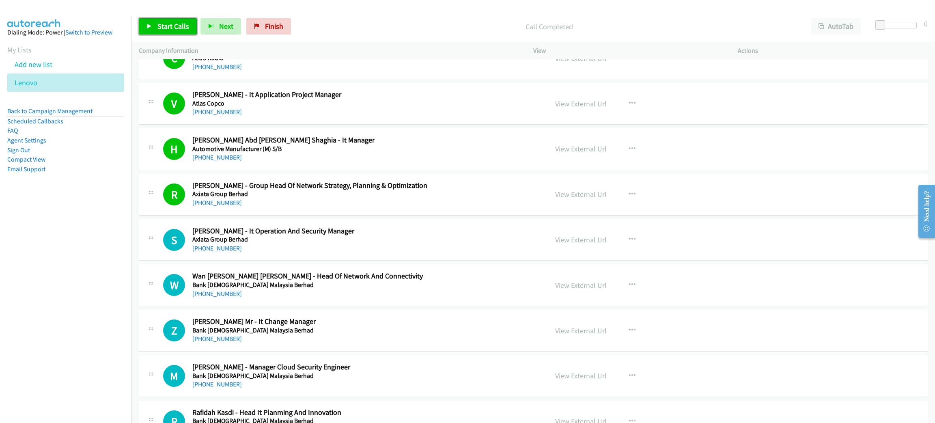
click at [176, 22] on span "Start Calls" at bounding box center [173, 26] width 32 height 9
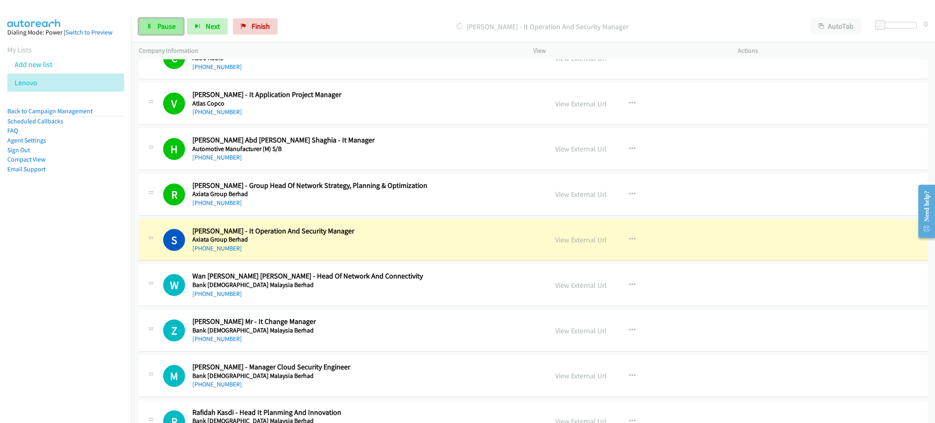
click at [170, 25] on span "Pause" at bounding box center [166, 26] width 18 height 9
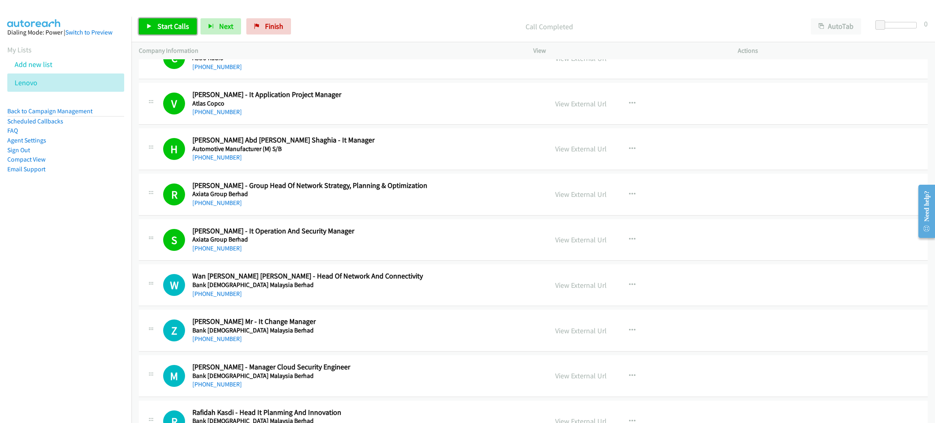
click at [163, 23] on span "Start Calls" at bounding box center [173, 26] width 32 height 9
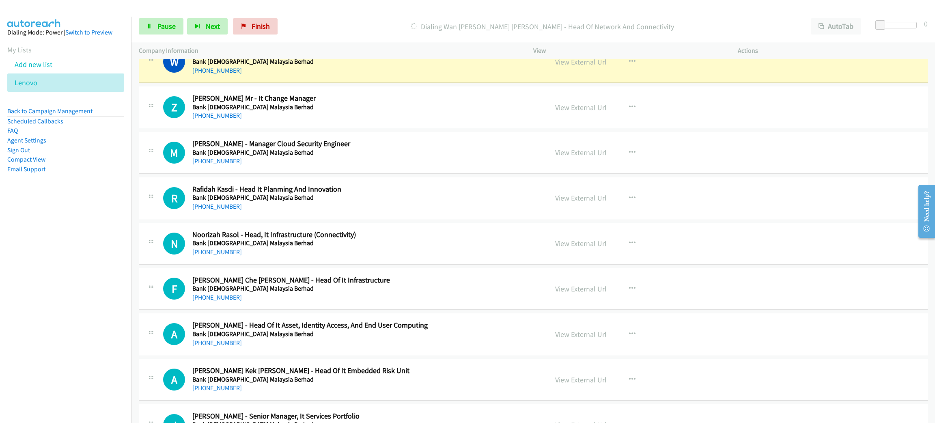
scroll to position [3408, 0]
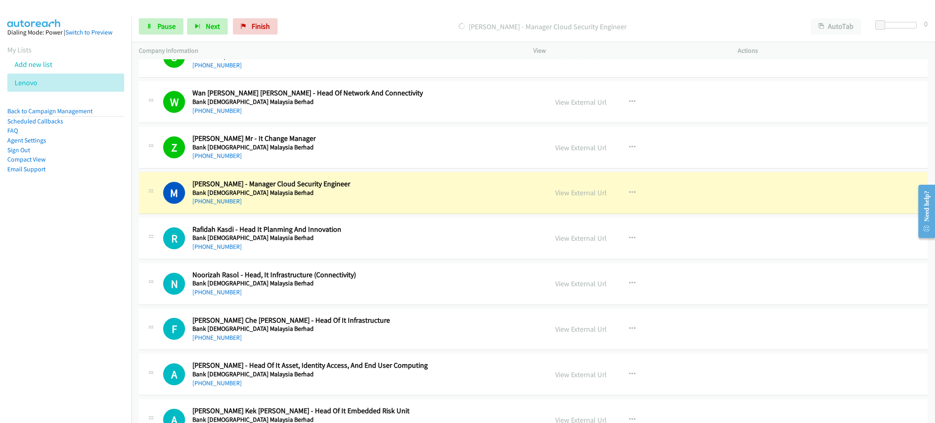
drag, startPoint x: 434, startPoint y: 203, endPoint x: 518, endPoint y: 200, distance: 84.0
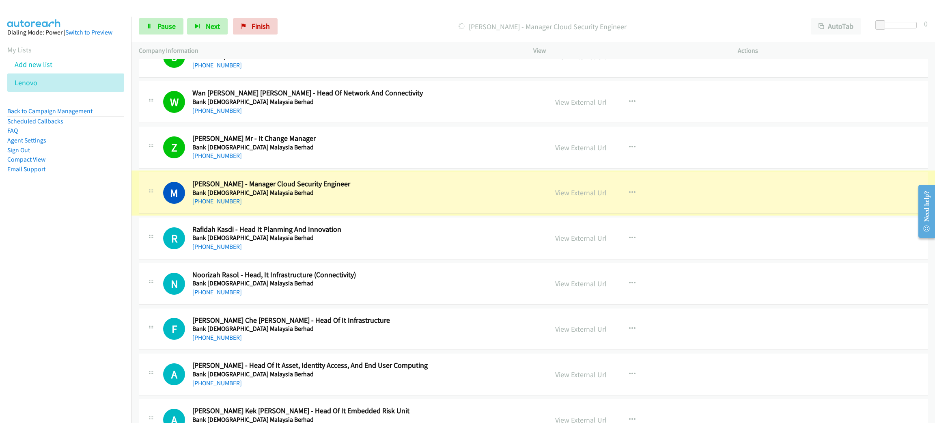
click at [571, 198] on div "View External Url" at bounding box center [581, 192] width 52 height 11
click at [573, 197] on link "View External Url" at bounding box center [581, 192] width 52 height 9
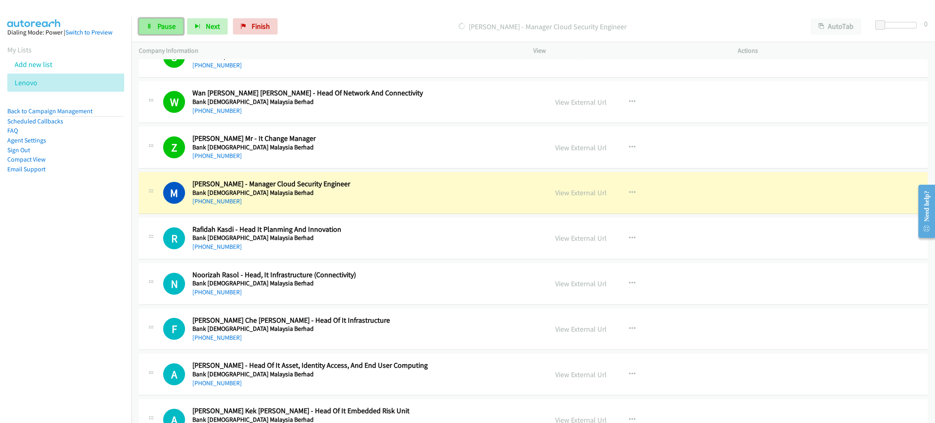
click at [170, 22] on span "Pause" at bounding box center [166, 26] width 18 height 9
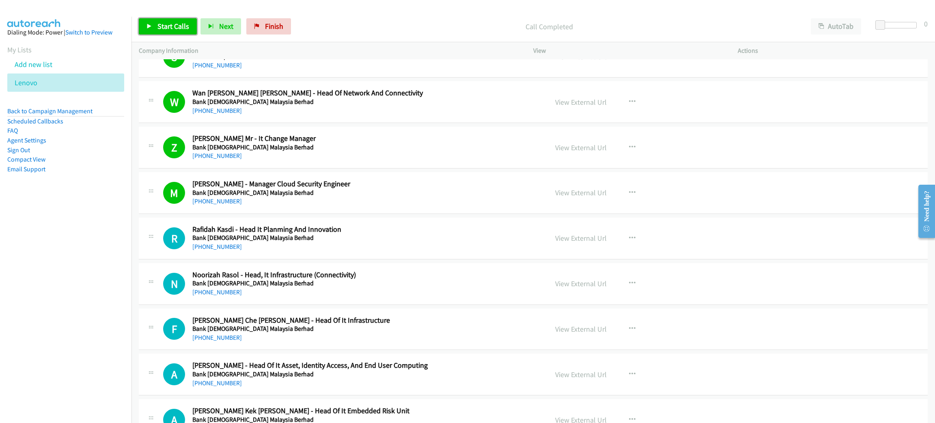
click at [182, 28] on span "Start Calls" at bounding box center [173, 26] width 32 height 9
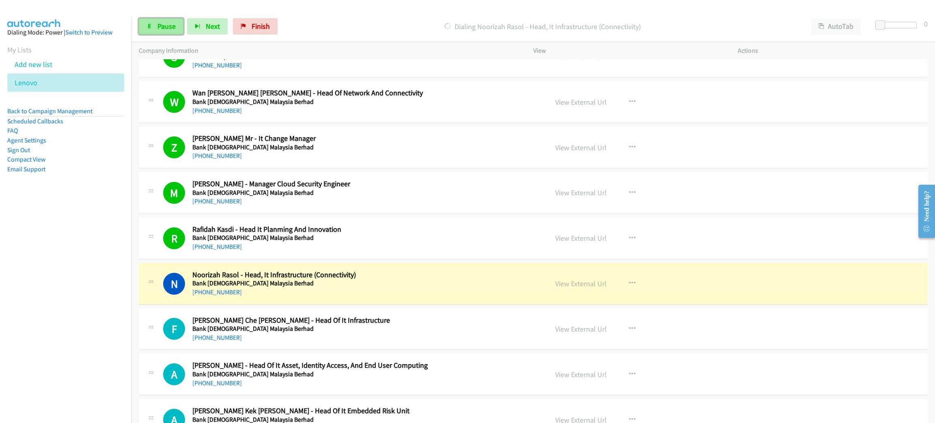
click at [162, 28] on span "Pause" at bounding box center [166, 26] width 18 height 9
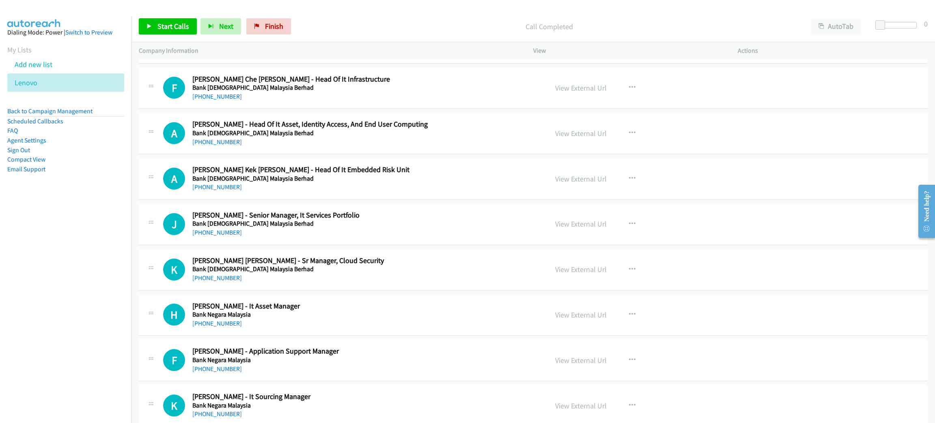
scroll to position [3652, 0]
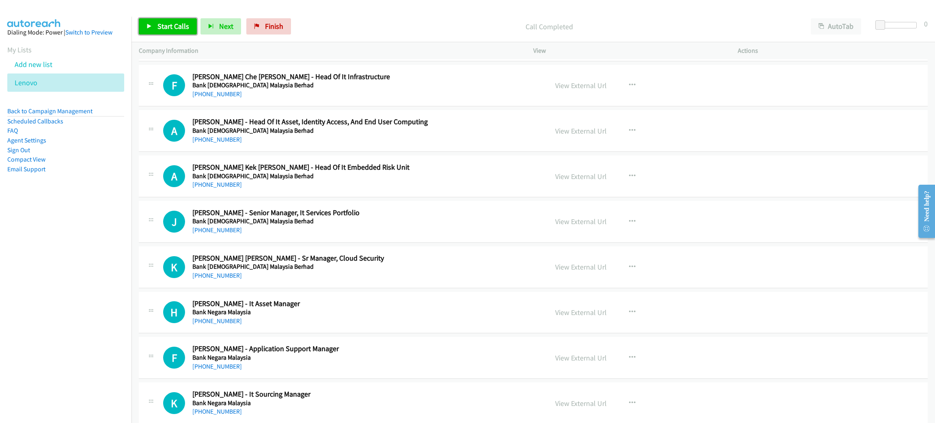
click at [166, 29] on span "Start Calls" at bounding box center [173, 26] width 32 height 9
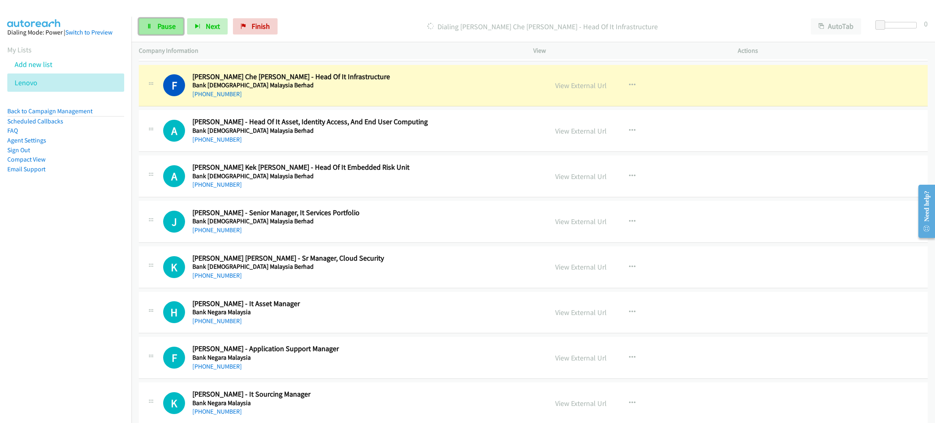
click at [164, 28] on span "Pause" at bounding box center [166, 26] width 18 height 9
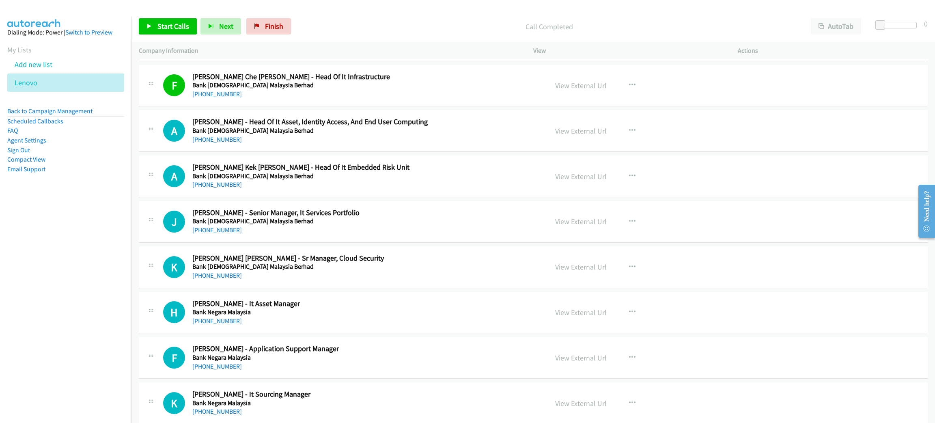
click at [431, 18] on div "Call Completed" at bounding box center [549, 26] width 509 height 16
click at [333, 30] on p "Call Completed" at bounding box center [549, 26] width 494 height 11
click at [173, 26] on span "Start Calls" at bounding box center [173, 26] width 32 height 9
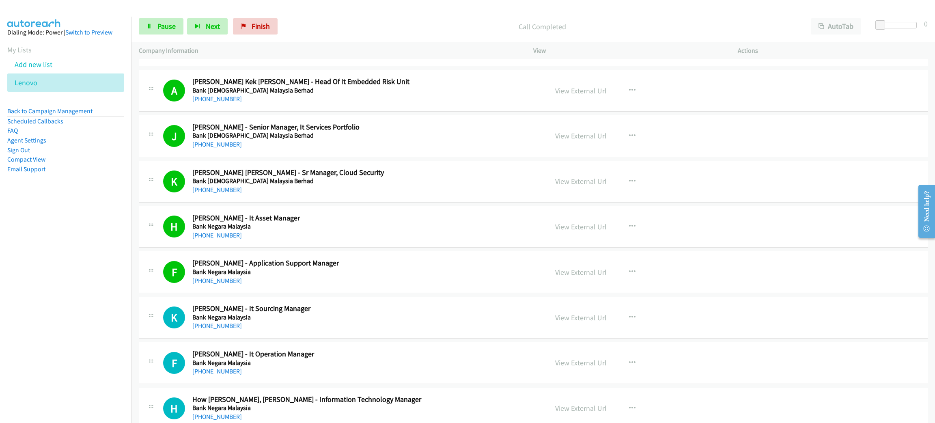
scroll to position [3773, 0]
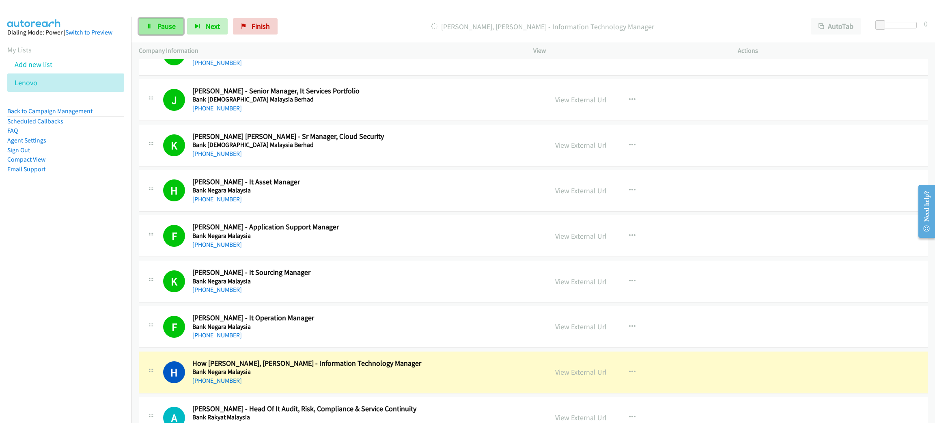
click at [148, 27] on icon at bounding box center [149, 27] width 6 height 6
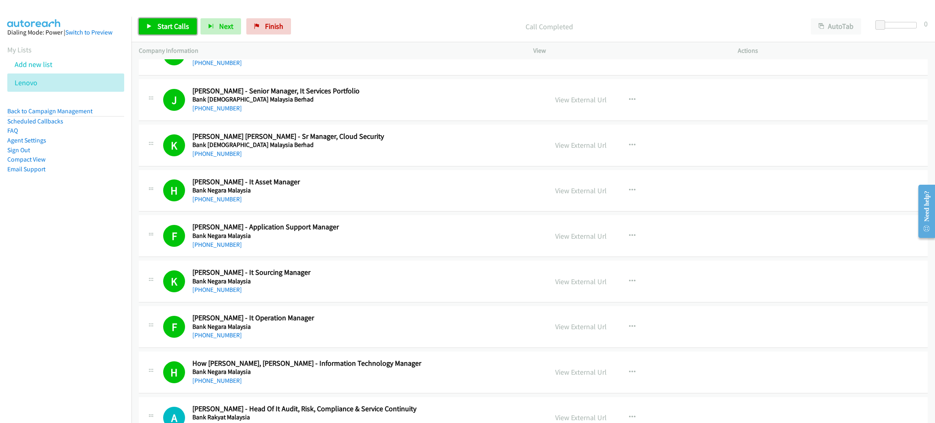
click at [168, 31] on link "Start Calls" at bounding box center [168, 26] width 58 height 16
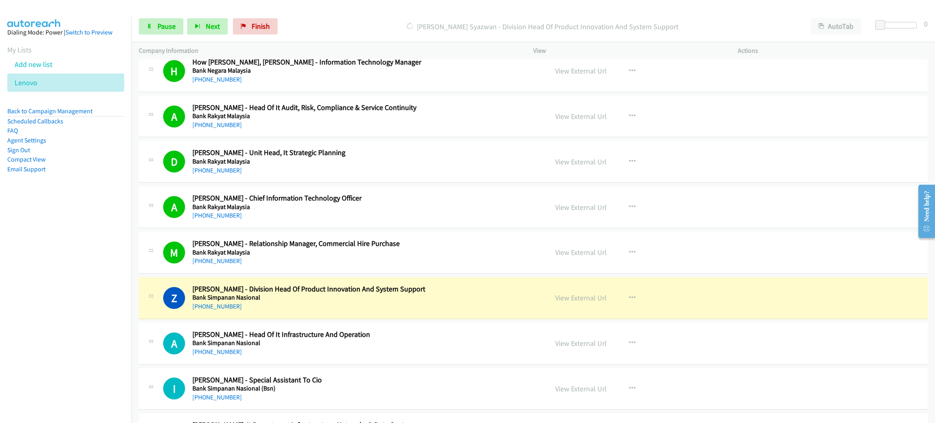
scroll to position [4078, 0]
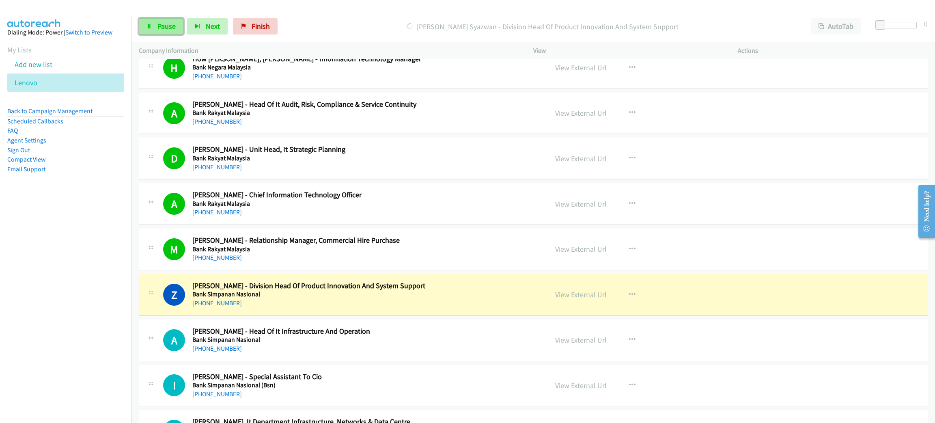
click at [174, 29] on span "Pause" at bounding box center [166, 26] width 18 height 9
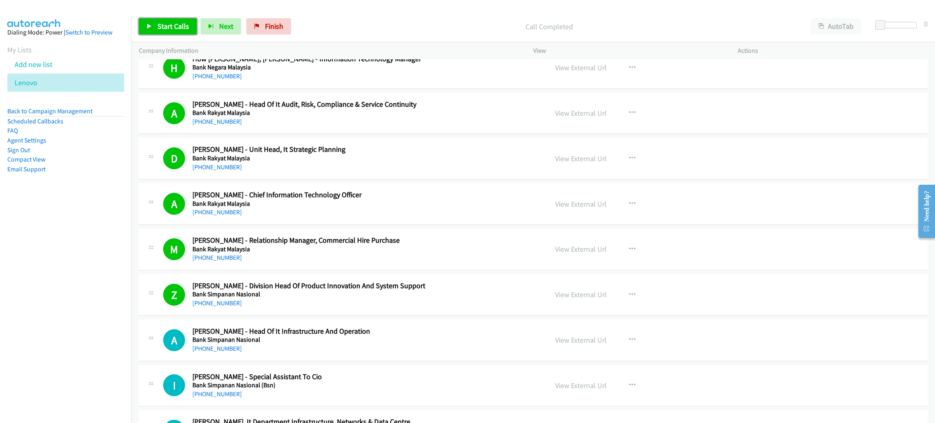
click at [151, 25] on icon at bounding box center [149, 27] width 6 height 6
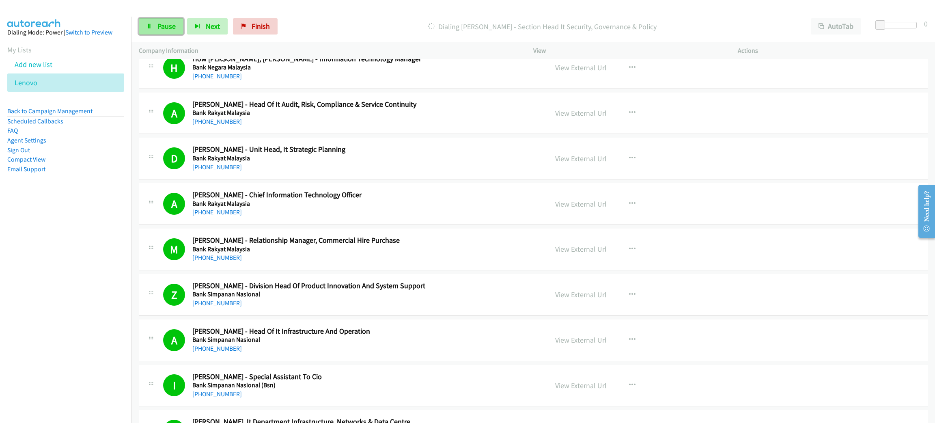
click at [177, 26] on link "Pause" at bounding box center [161, 26] width 45 height 16
click at [172, 24] on span "Start Calls" at bounding box center [173, 26] width 32 height 9
click at [169, 28] on span "Pause" at bounding box center [166, 26] width 18 height 9
click at [167, 20] on link "Start Calls" at bounding box center [168, 26] width 58 height 16
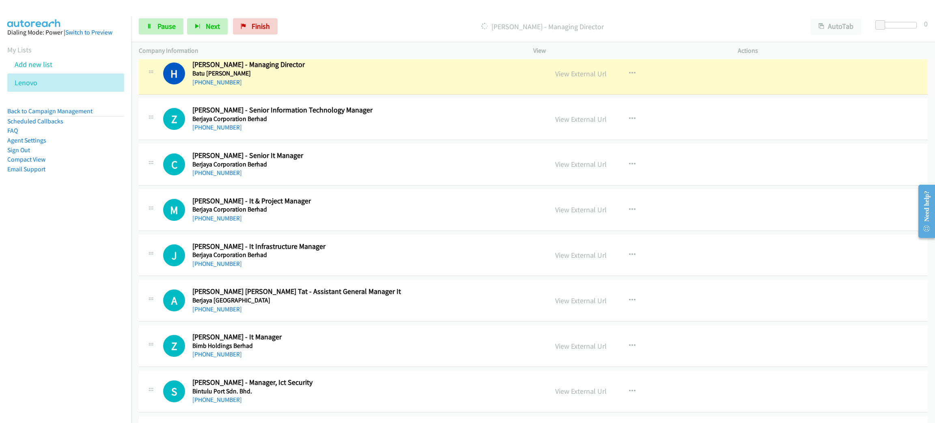
scroll to position [4564, 0]
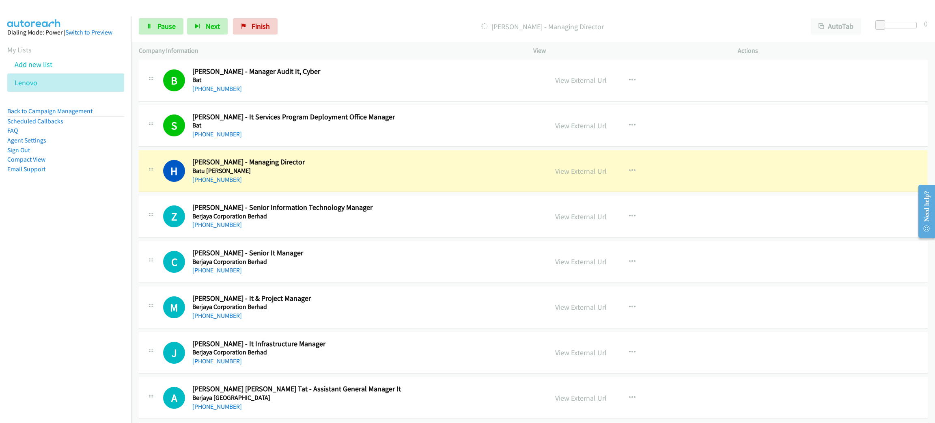
click at [333, 165] on h2 "Hau Lee - Managing Director" at bounding box center [364, 161] width 344 height 9
click at [567, 176] on link "View External Url" at bounding box center [581, 170] width 52 height 9
click at [167, 26] on span "Pause" at bounding box center [166, 26] width 18 height 9
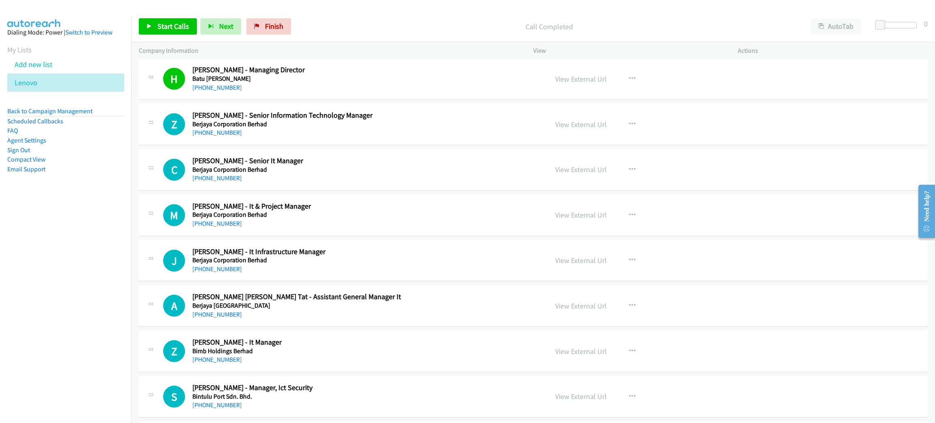
scroll to position [4686, 0]
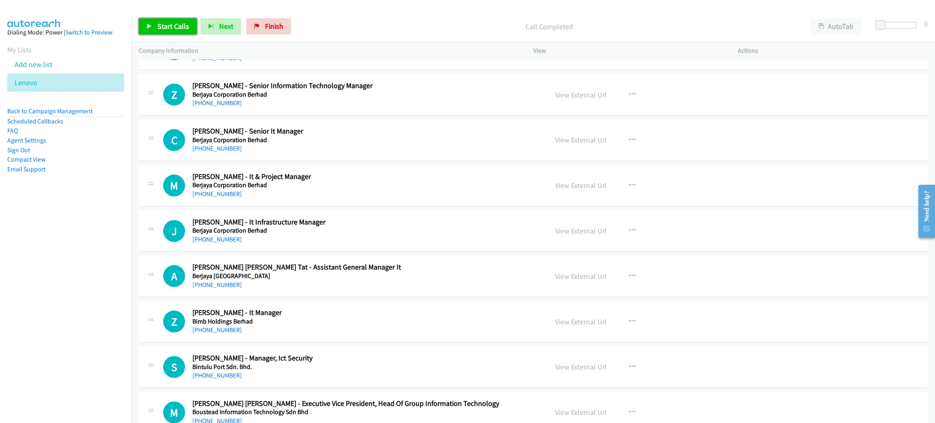
click at [179, 24] on span "Start Calls" at bounding box center [173, 26] width 32 height 9
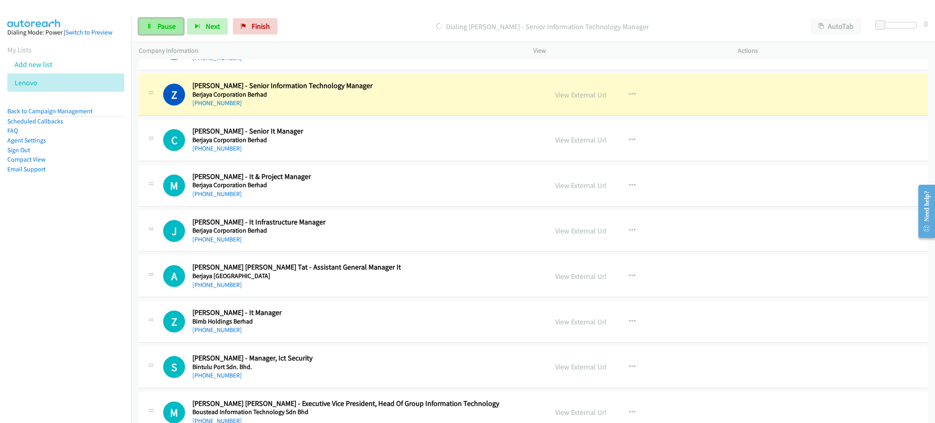
click at [145, 30] on link "Pause" at bounding box center [161, 26] width 45 height 16
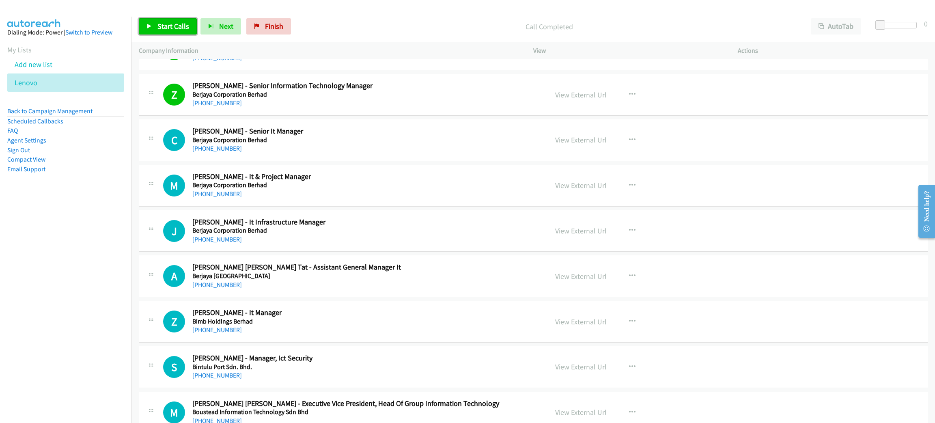
click at [154, 27] on link "Start Calls" at bounding box center [168, 26] width 58 height 16
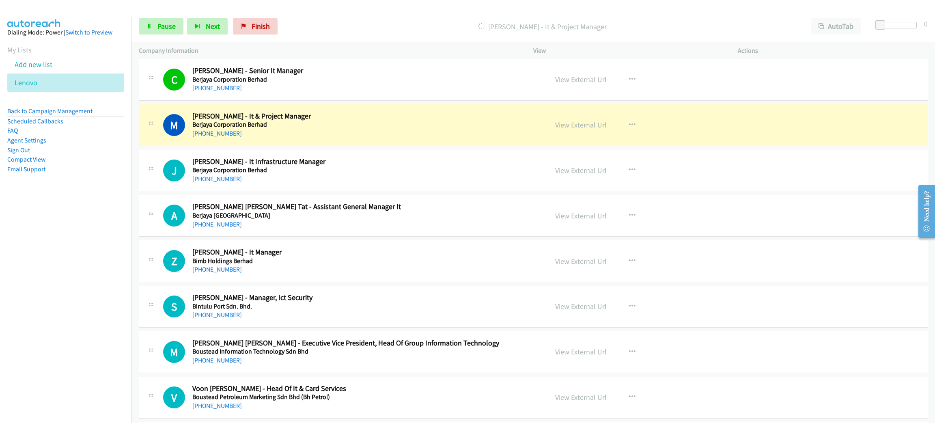
scroll to position [4747, 0]
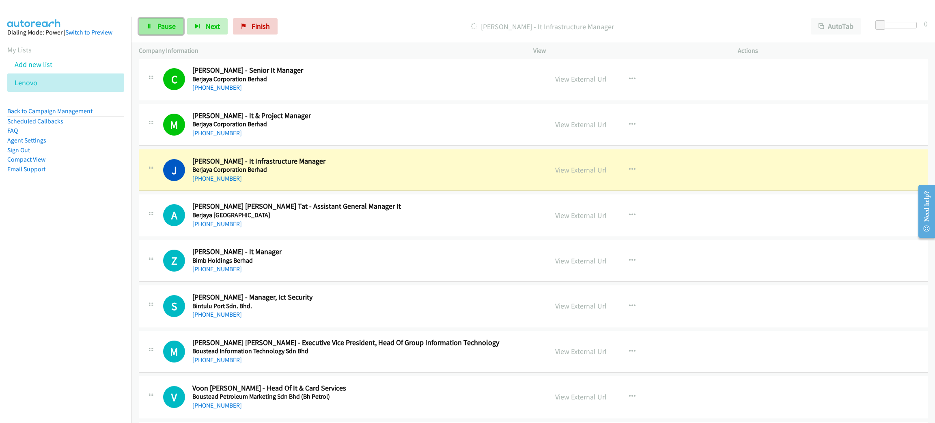
click at [155, 25] on link "Pause" at bounding box center [161, 26] width 45 height 16
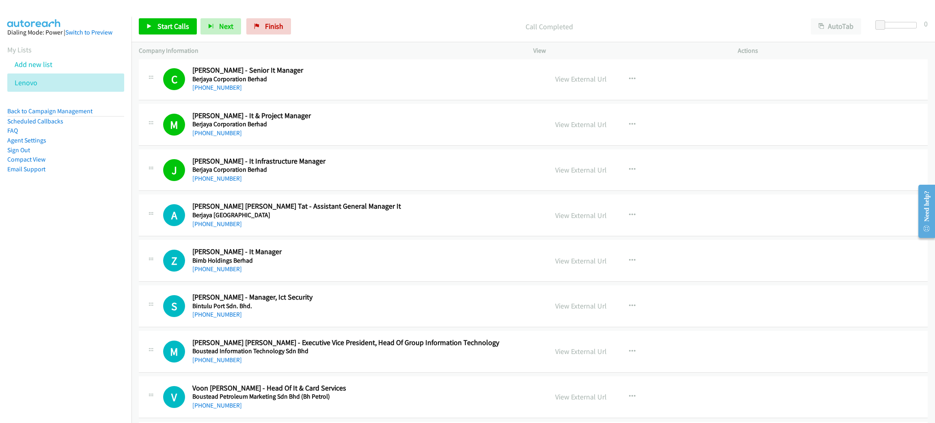
click at [391, 15] on div "Start Calls Pause Next Finish Call Completed AutoTab AutoTab 0" at bounding box center [532, 26] width 803 height 31
click at [183, 28] on span "Start Calls" at bounding box center [173, 26] width 32 height 9
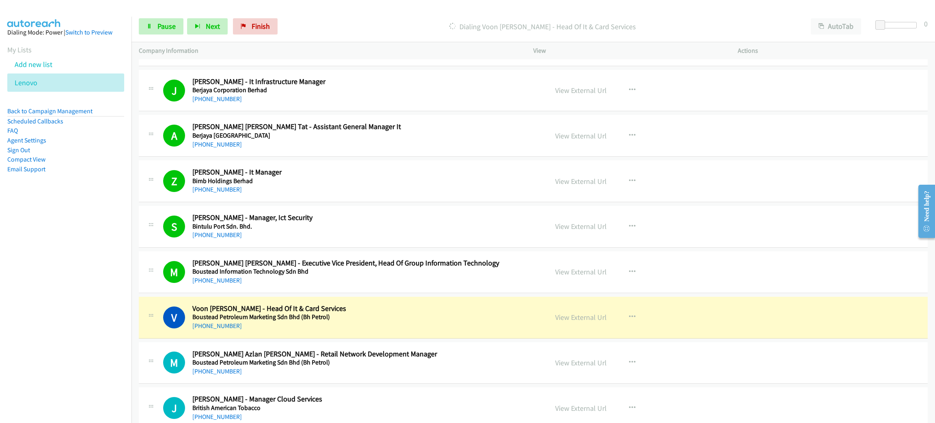
scroll to position [4869, 0]
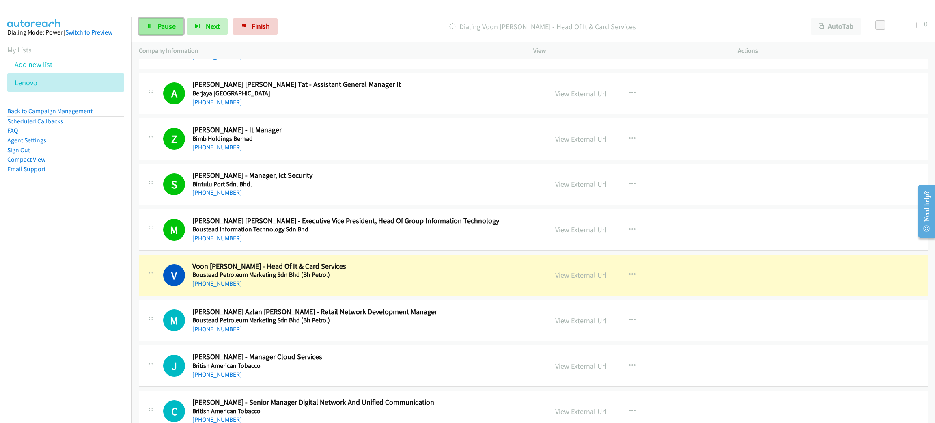
click at [148, 25] on icon at bounding box center [149, 27] width 6 height 6
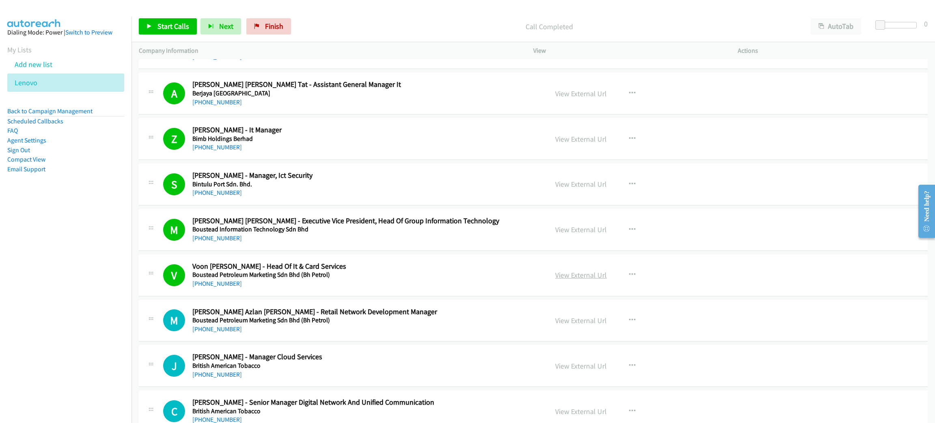
click at [578, 280] on link "View External Url" at bounding box center [581, 274] width 52 height 9
click at [180, 26] on span "Start Calls" at bounding box center [173, 26] width 32 height 9
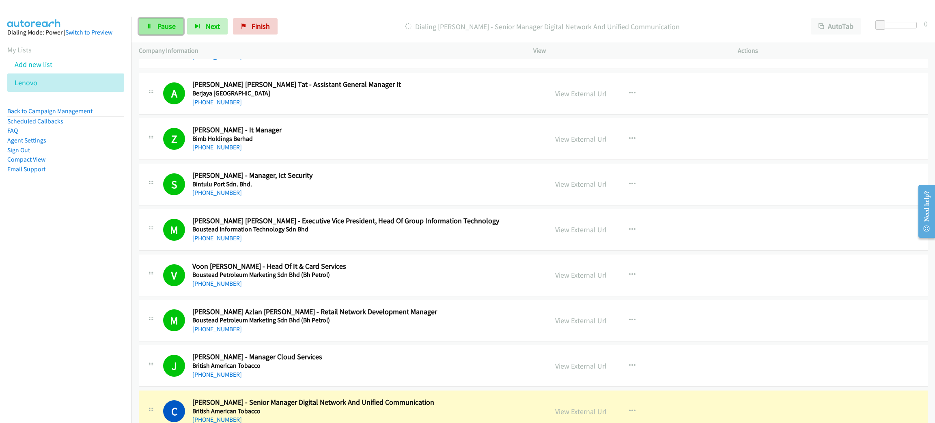
click at [148, 22] on link "Pause" at bounding box center [161, 26] width 45 height 16
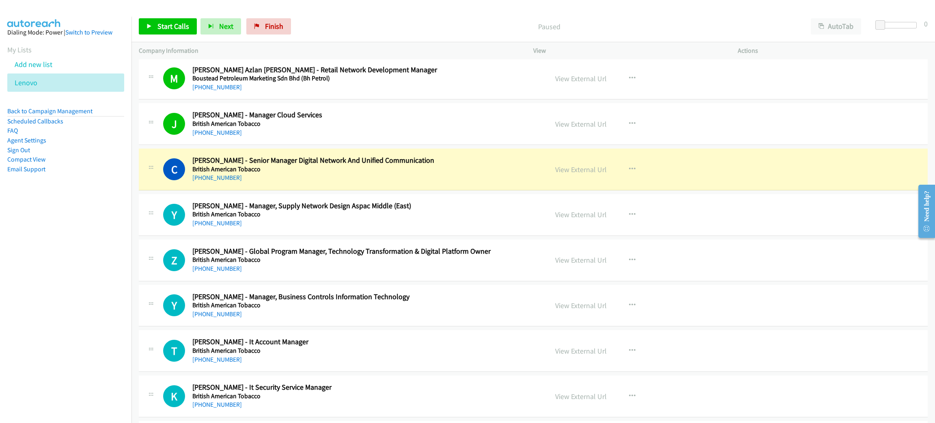
scroll to position [5112, 0]
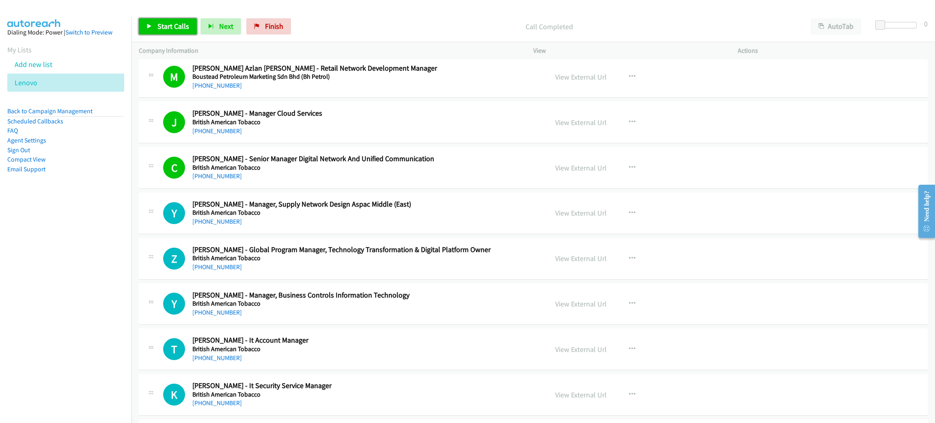
click at [174, 32] on link "Start Calls" at bounding box center [168, 26] width 58 height 16
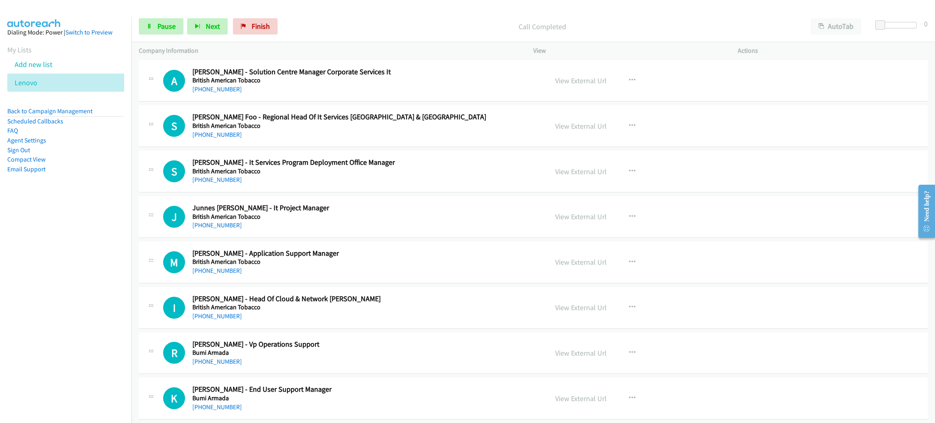
scroll to position [5538, 0]
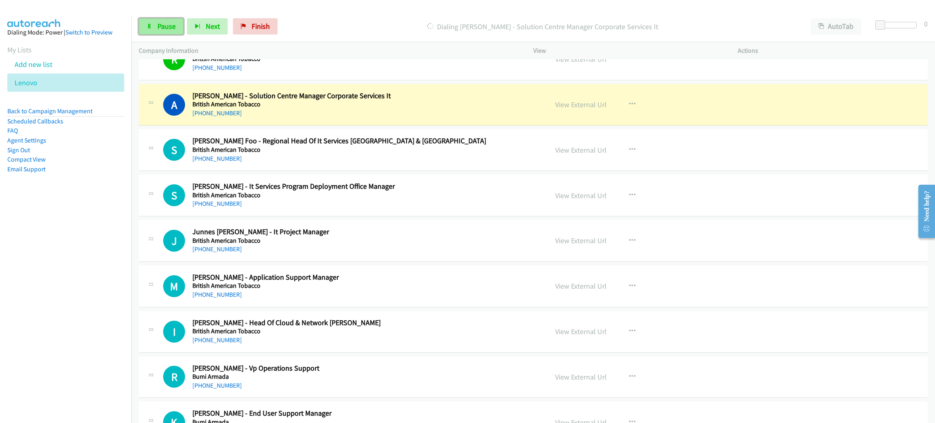
click at [166, 24] on span "Pause" at bounding box center [166, 26] width 18 height 9
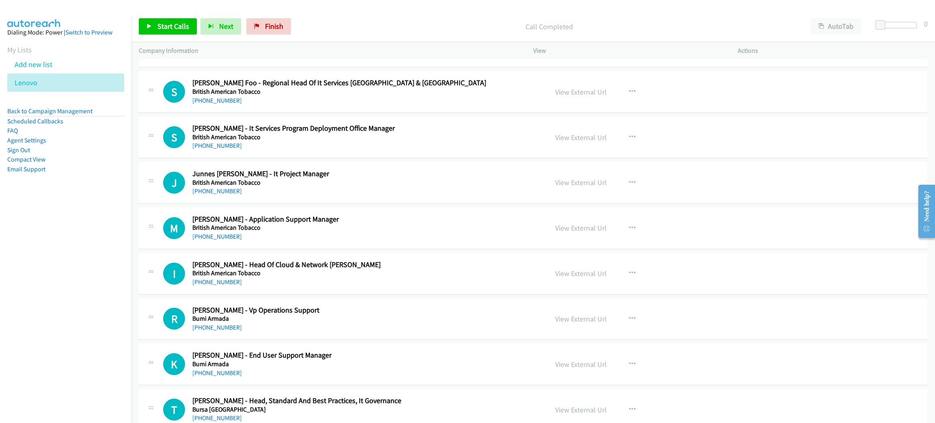
scroll to position [5599, 0]
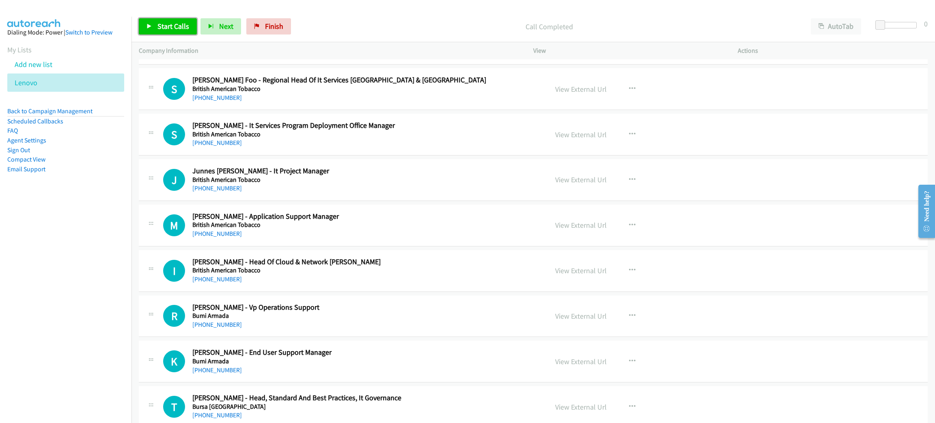
click at [189, 23] on link "Start Calls" at bounding box center [168, 26] width 58 height 16
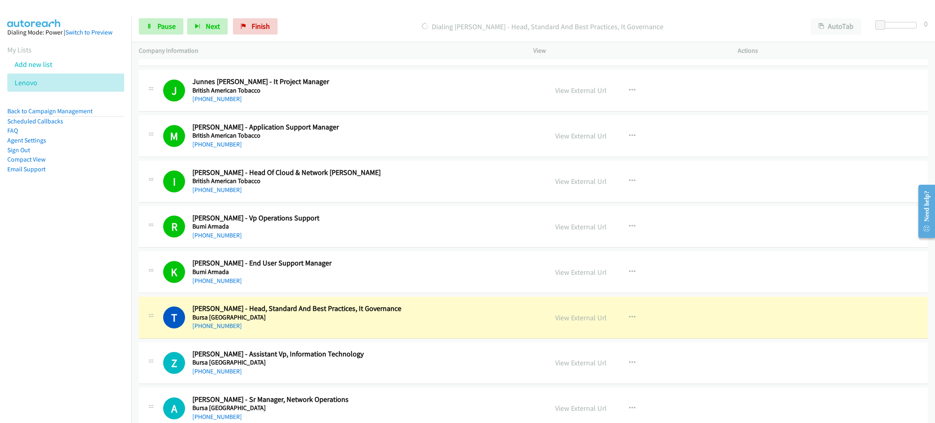
scroll to position [5781, 0]
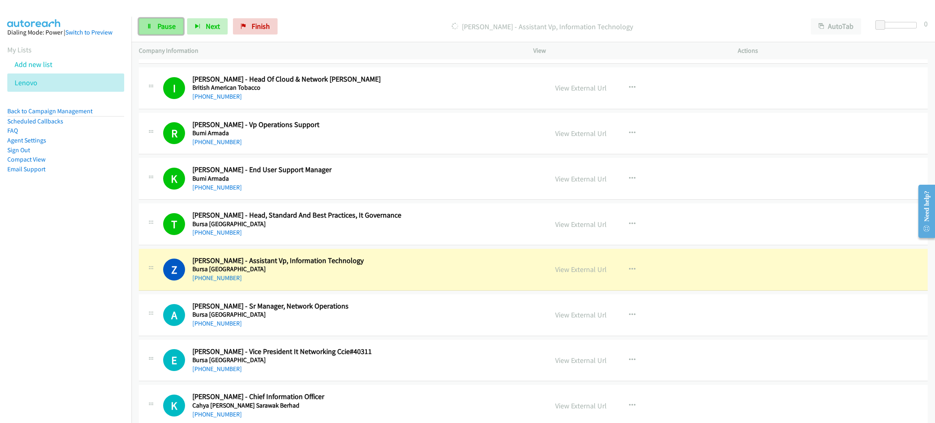
click at [164, 30] on span "Pause" at bounding box center [166, 26] width 18 height 9
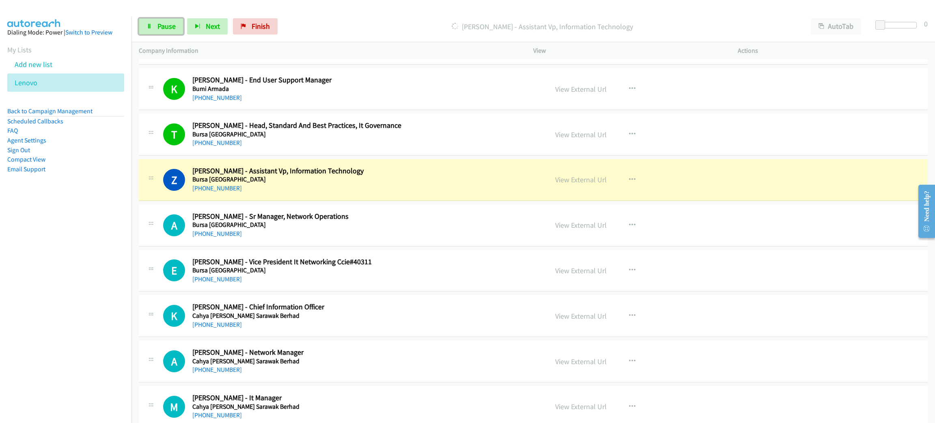
scroll to position [5964, 0]
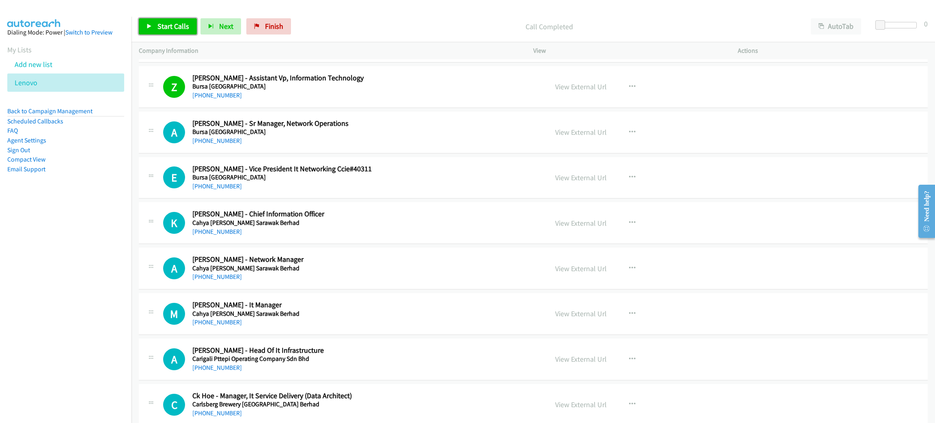
click at [180, 26] on span "Start Calls" at bounding box center [173, 26] width 32 height 9
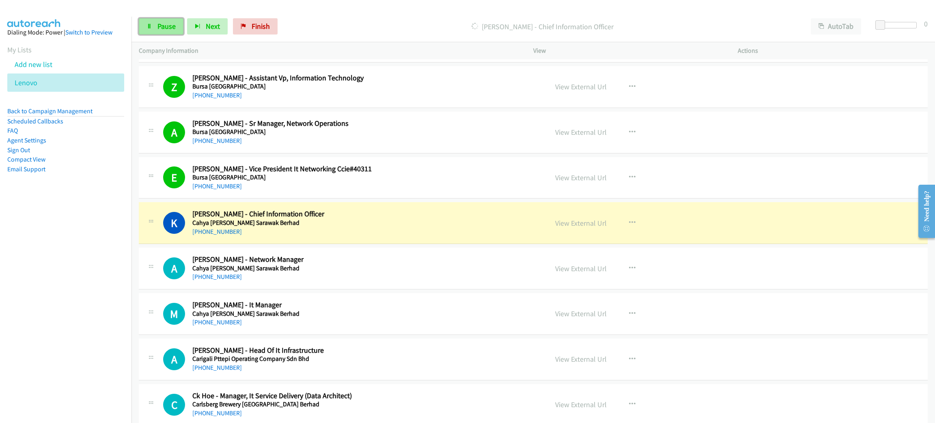
click at [165, 24] on span "Pause" at bounding box center [166, 26] width 18 height 9
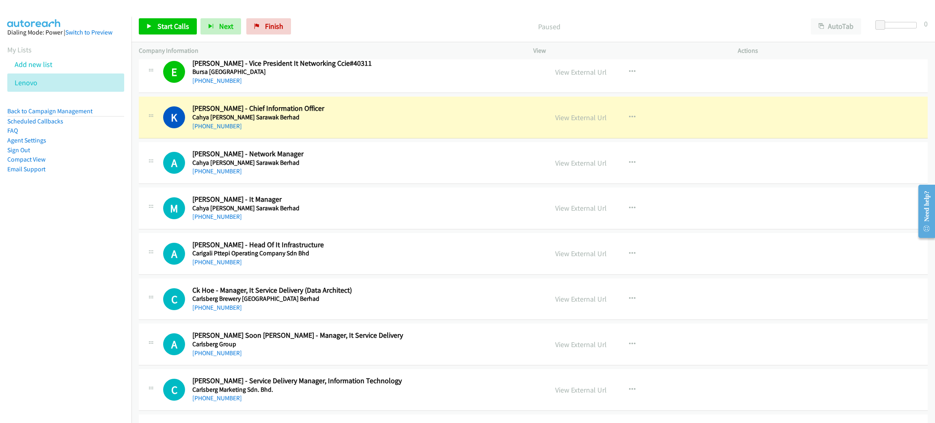
scroll to position [6086, 0]
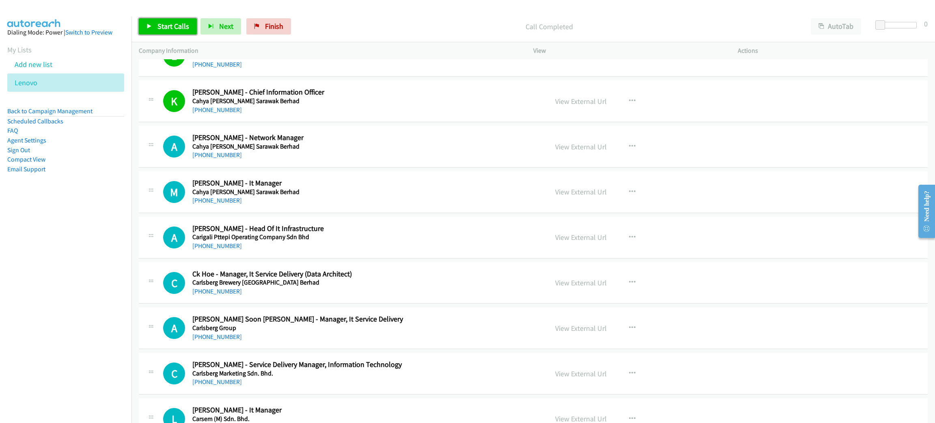
click at [181, 29] on span "Start Calls" at bounding box center [173, 26] width 32 height 9
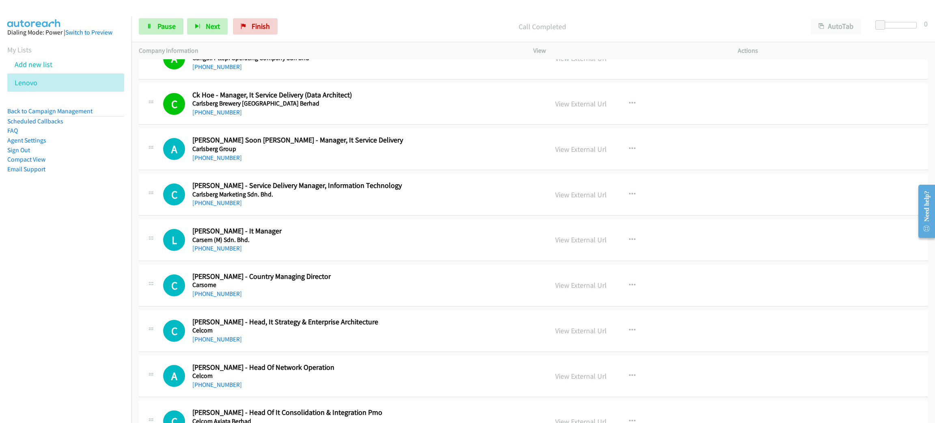
scroll to position [6268, 0]
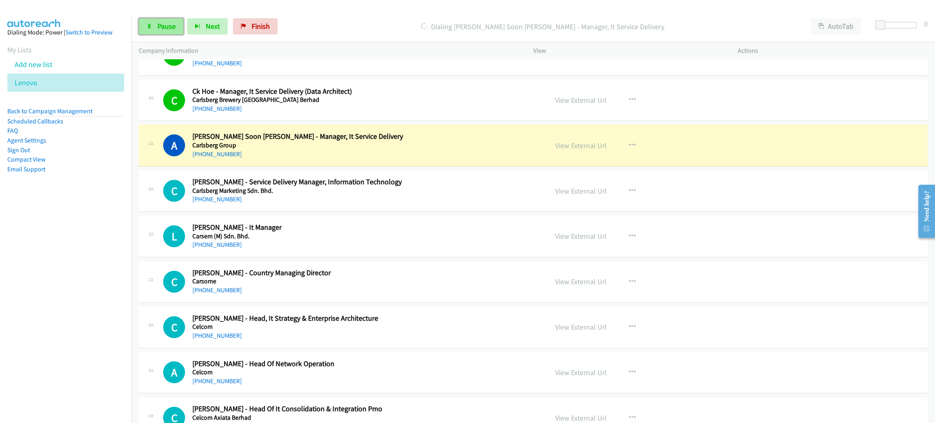
click at [168, 21] on link "Pause" at bounding box center [161, 26] width 45 height 16
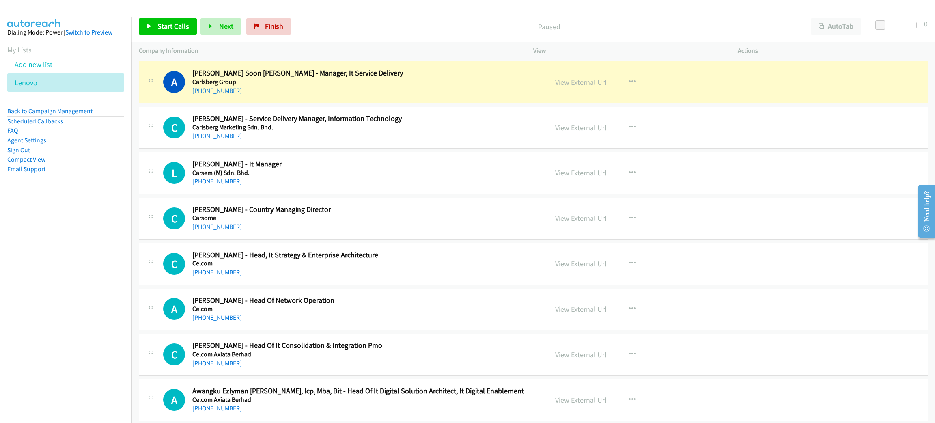
scroll to position [6329, 0]
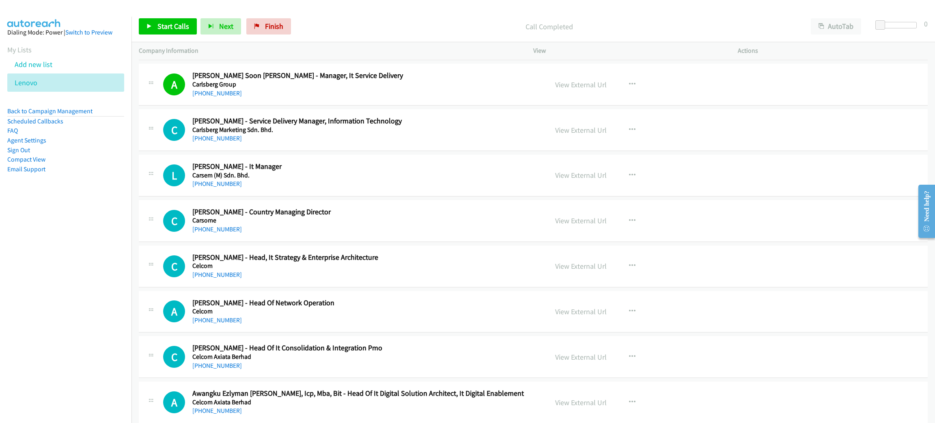
click at [403, 105] on div "A Callback Scheduled Allen Soon Yong - Manager, It Service Delivery Carlsberg G…" at bounding box center [533, 85] width 789 height 42
click at [594, 89] on link "View External Url" at bounding box center [581, 84] width 52 height 9
click at [185, 28] on span "Start Calls" at bounding box center [173, 26] width 32 height 9
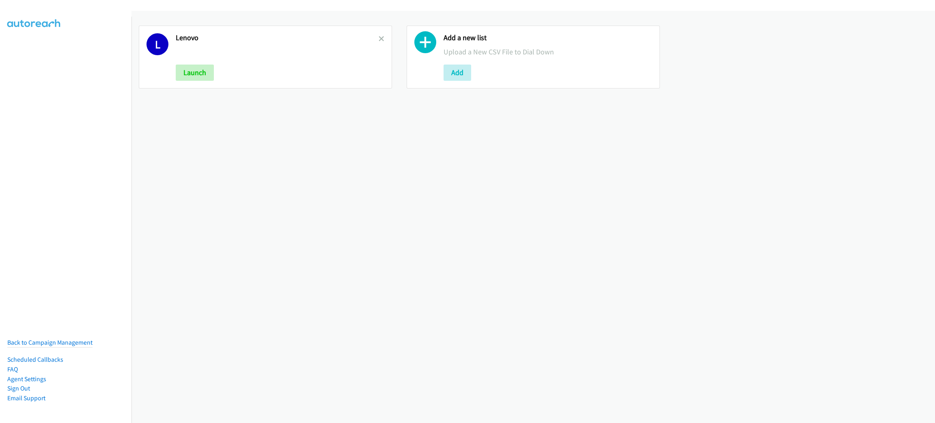
click at [376, 132] on div "L [GEOGRAPHIC_DATA] Launch Add a new list Upload a New CSV File to Dial Down Add" at bounding box center [532, 217] width 803 height 412
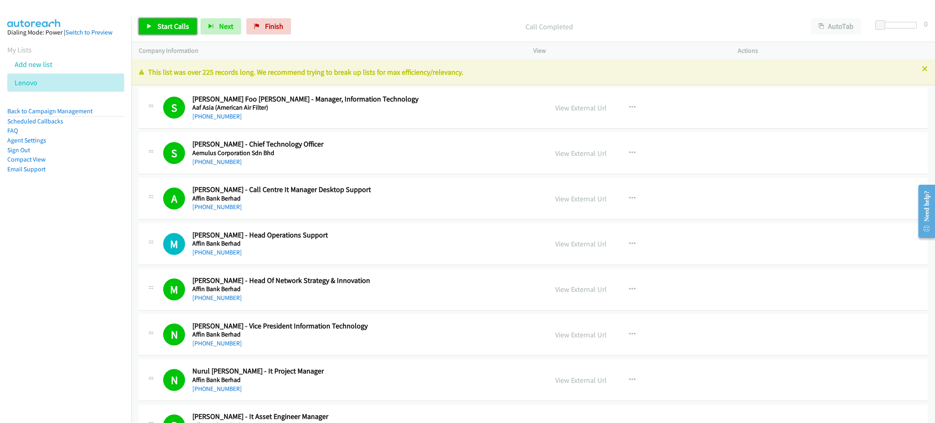
click at [181, 28] on span "Start Calls" at bounding box center [173, 26] width 32 height 9
click at [162, 30] on span "Pause" at bounding box center [166, 26] width 18 height 9
click at [165, 19] on link "Start Calls" at bounding box center [168, 26] width 58 height 16
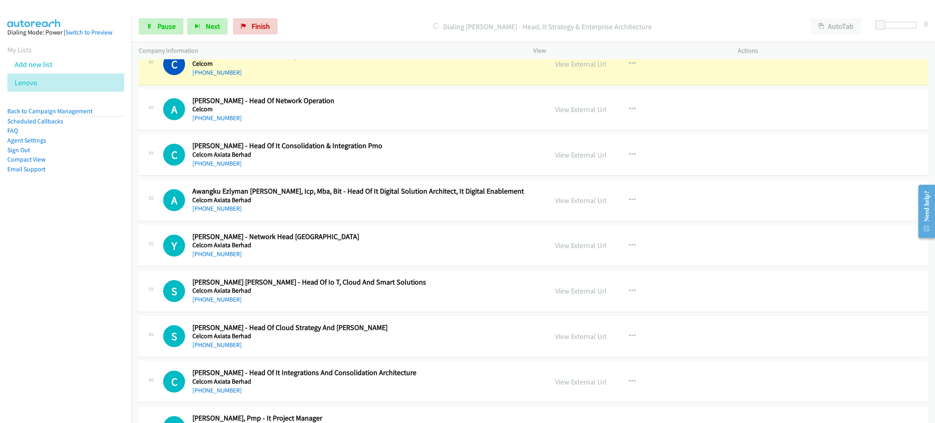
scroll to position [6512, 0]
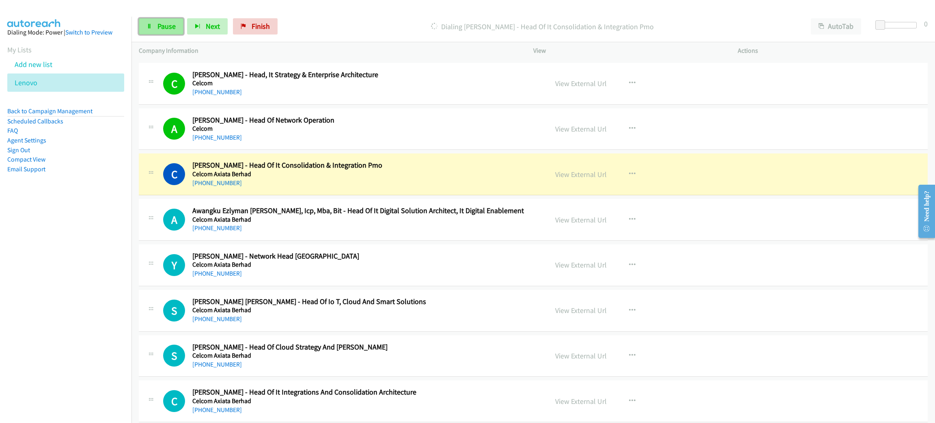
click at [170, 28] on span "Pause" at bounding box center [166, 26] width 18 height 9
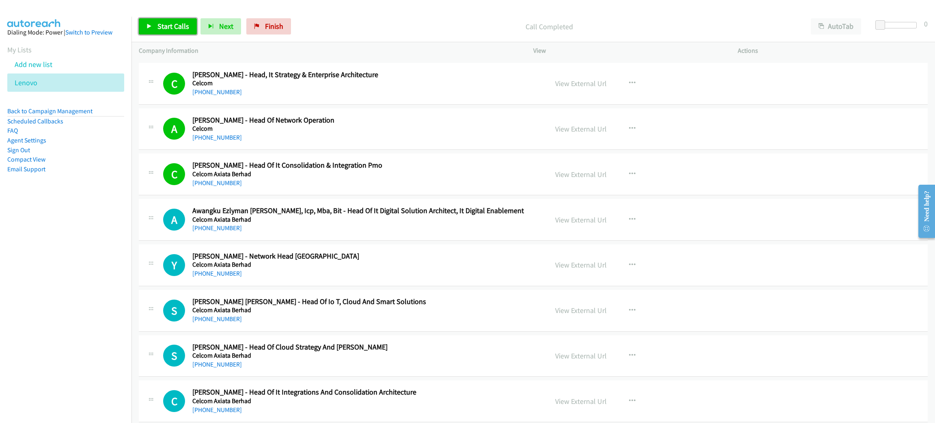
click at [179, 24] on span "Start Calls" at bounding box center [173, 26] width 32 height 9
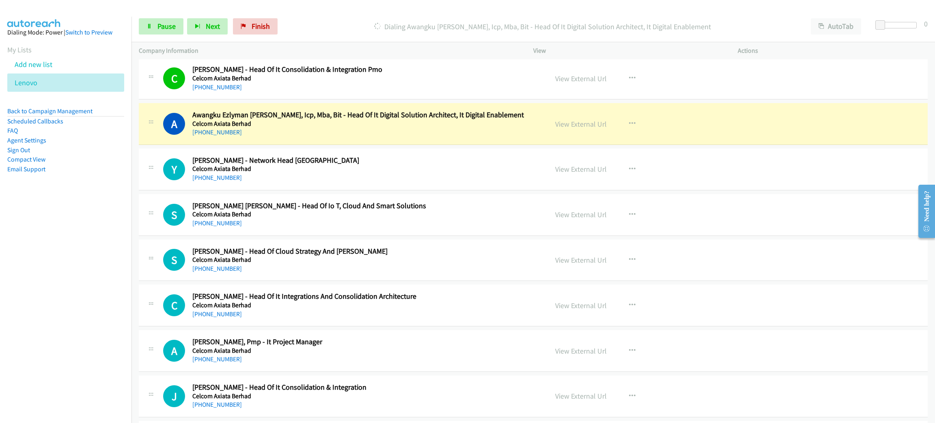
scroll to position [6634, 0]
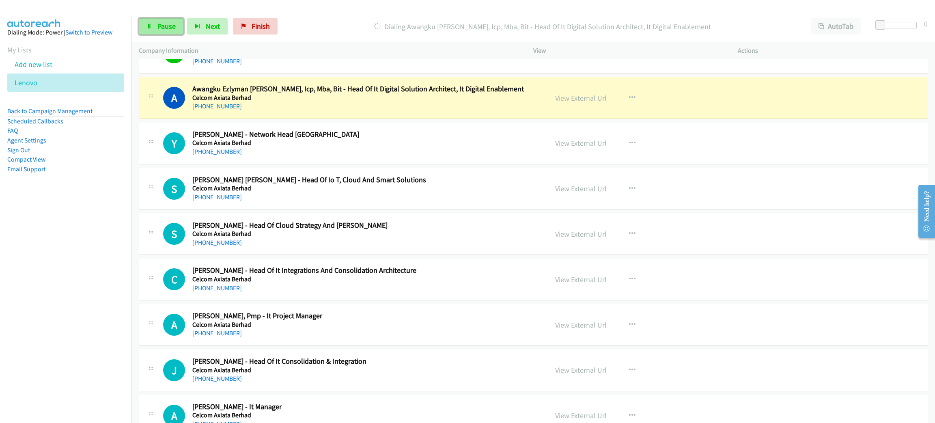
click at [166, 32] on link "Pause" at bounding box center [161, 26] width 45 height 16
click at [592, 103] on link "View External Url" at bounding box center [581, 97] width 52 height 9
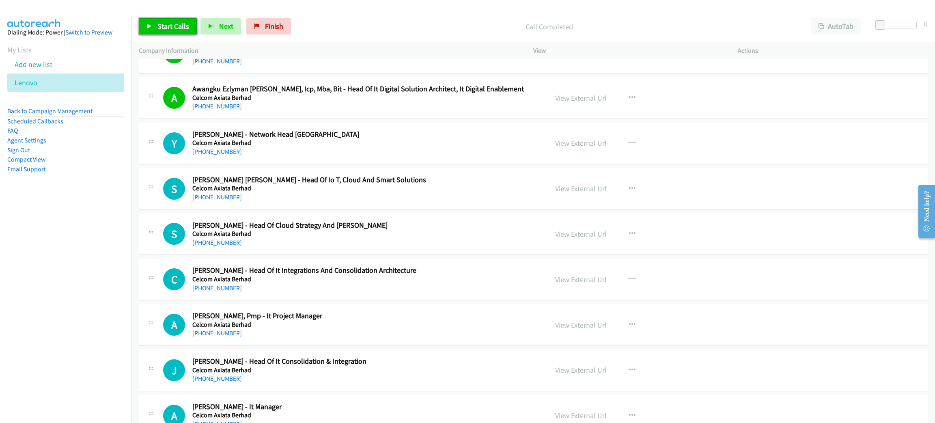
click at [179, 28] on span "Start Calls" at bounding box center [173, 26] width 32 height 9
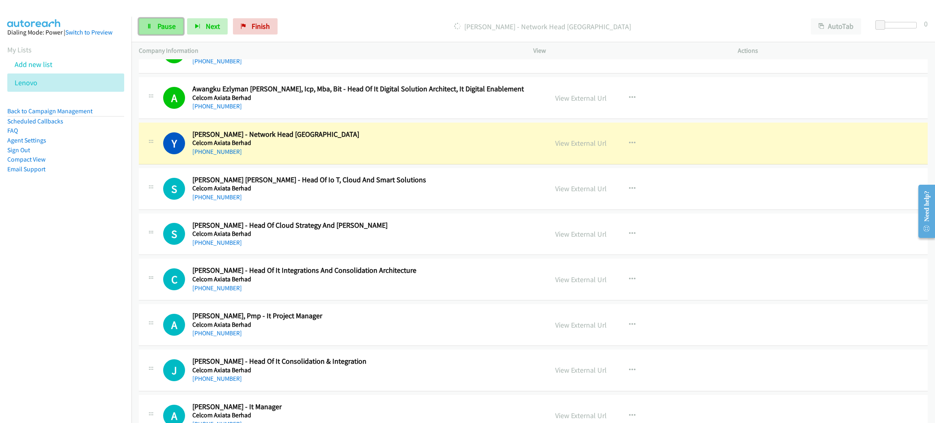
click at [179, 28] on link "Pause" at bounding box center [161, 26] width 45 height 16
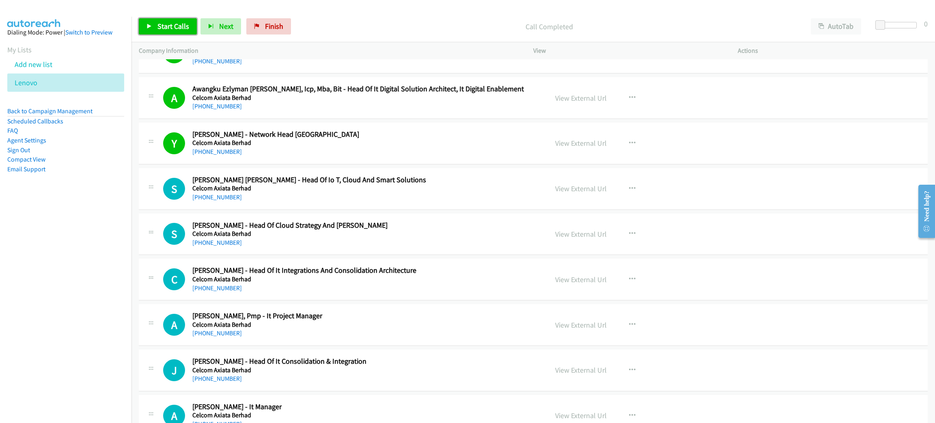
click at [173, 24] on span "Start Calls" at bounding box center [173, 26] width 32 height 9
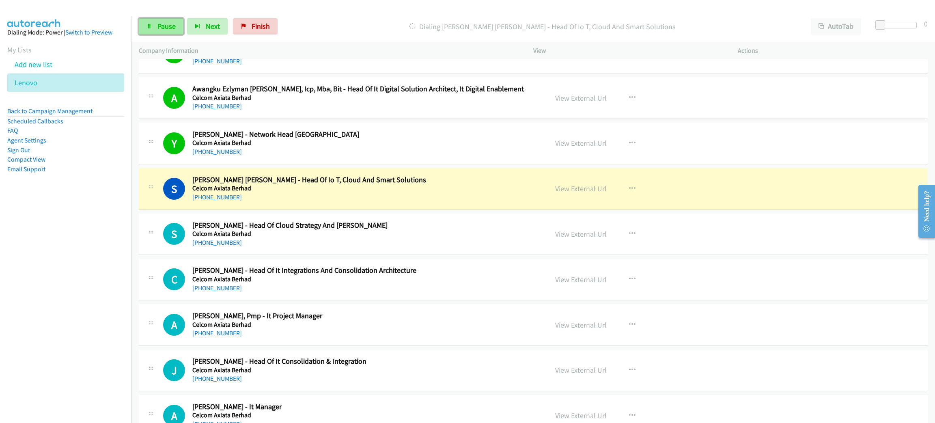
click at [169, 24] on span "Pause" at bounding box center [166, 26] width 18 height 9
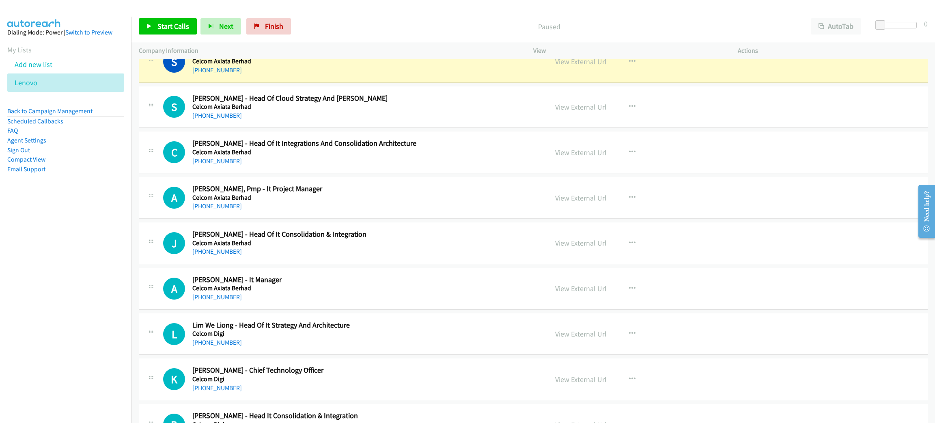
scroll to position [6817, 0]
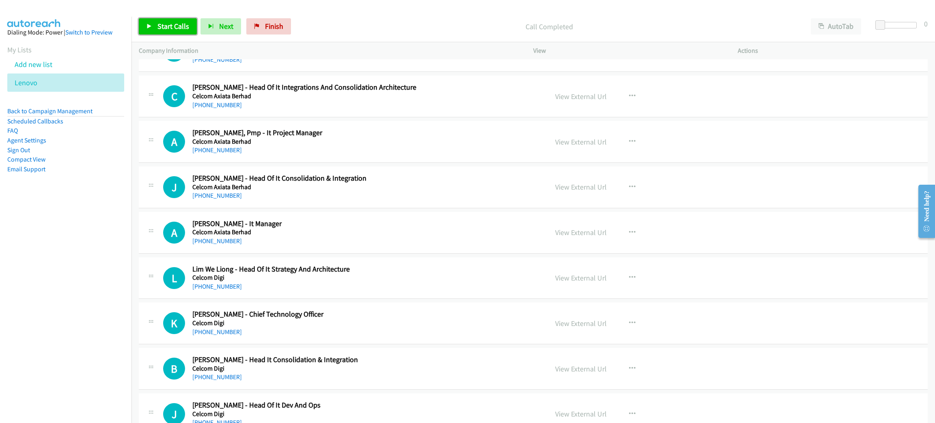
click at [165, 28] on span "Start Calls" at bounding box center [173, 26] width 32 height 9
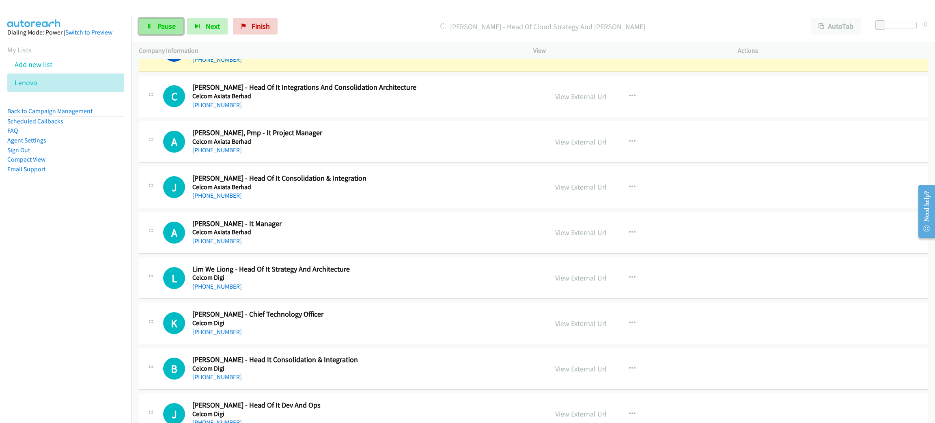
click at [165, 28] on span "Pause" at bounding box center [166, 26] width 18 height 9
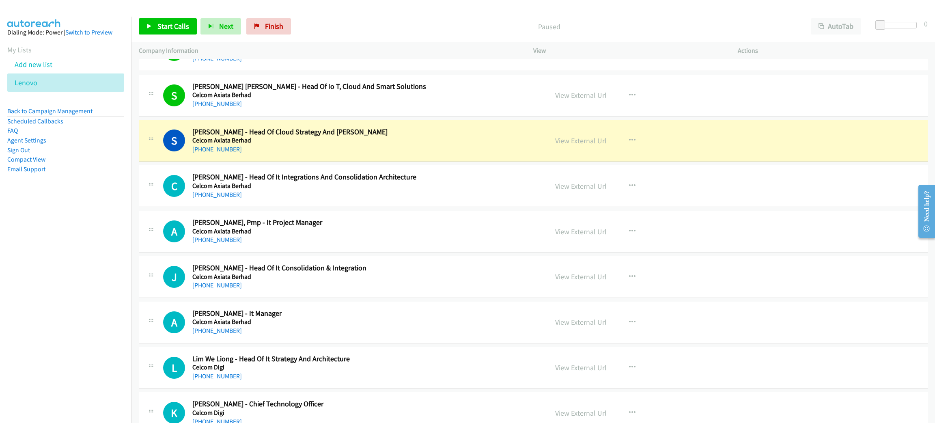
scroll to position [6695, 0]
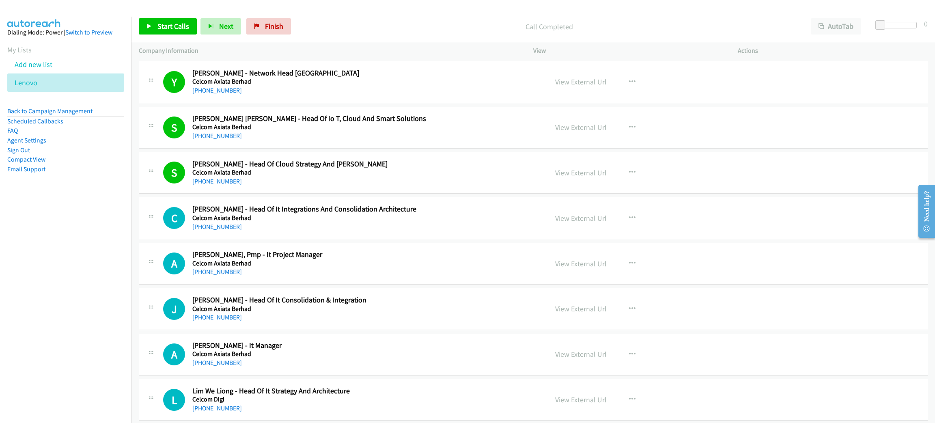
click at [171, 17] on div "Start Calls Pause Next Finish Call Completed AutoTab AutoTab 0" at bounding box center [532, 26] width 803 height 31
click at [170, 23] on span "Start Calls" at bounding box center [173, 26] width 32 height 9
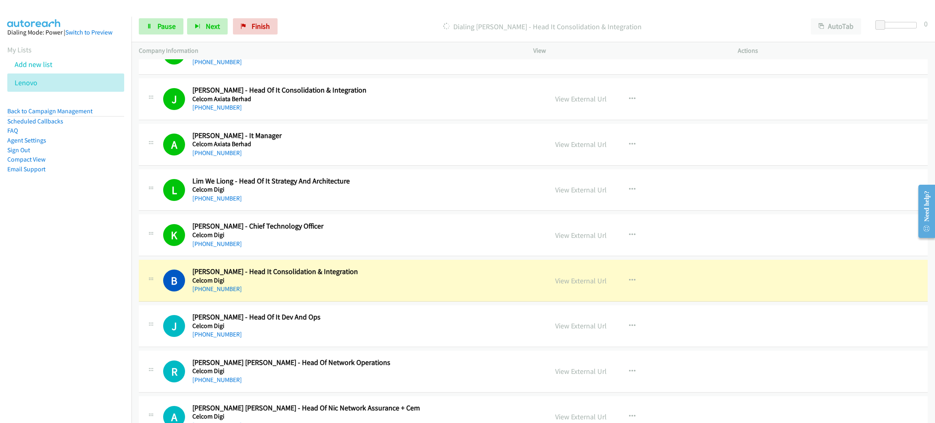
scroll to position [6999, 0]
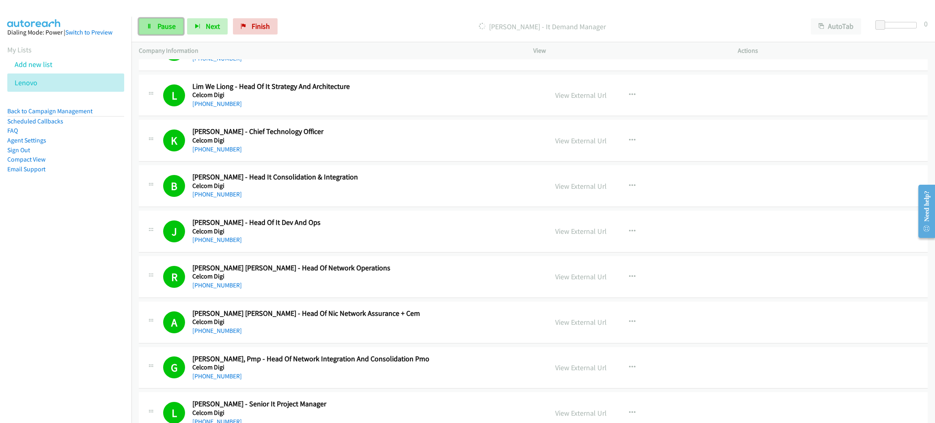
click at [181, 21] on link "Pause" at bounding box center [161, 26] width 45 height 16
click at [181, 27] on span "Start Calls" at bounding box center [173, 26] width 32 height 9
click at [180, 27] on link "Pause" at bounding box center [161, 26] width 45 height 16
click at [157, 24] on span "Start Calls" at bounding box center [173, 26] width 32 height 9
click at [154, 22] on link "Pause" at bounding box center [161, 26] width 45 height 16
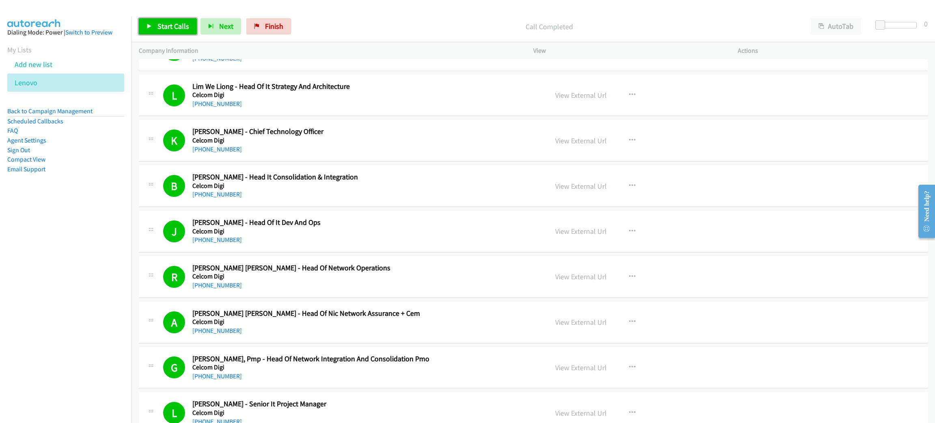
click at [186, 24] on span "Start Calls" at bounding box center [173, 26] width 32 height 9
click at [166, 30] on span "Pause" at bounding box center [166, 26] width 18 height 9
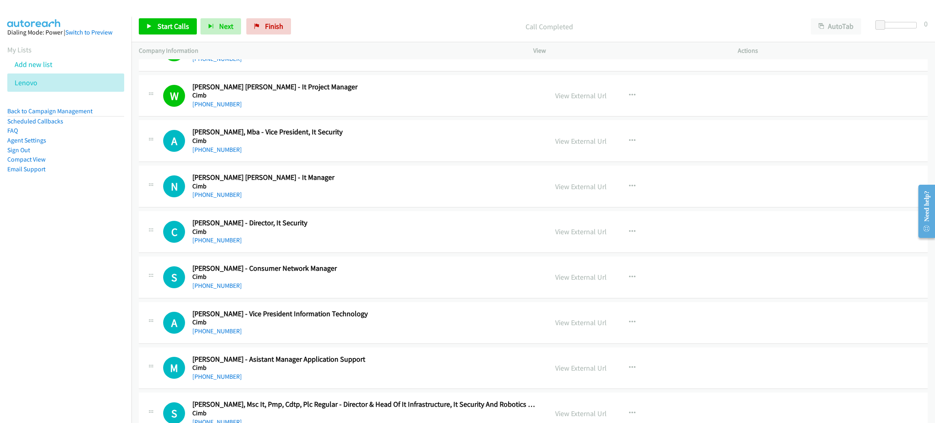
scroll to position [7729, 0]
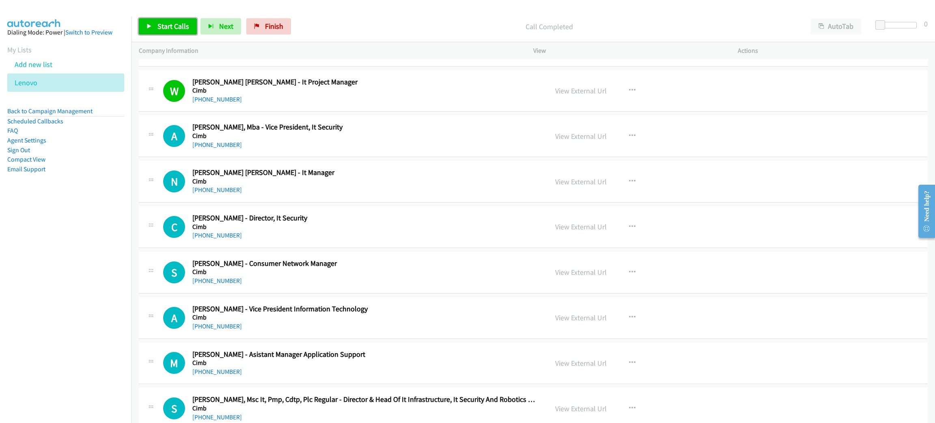
click at [178, 25] on span "Start Calls" at bounding box center [173, 26] width 32 height 9
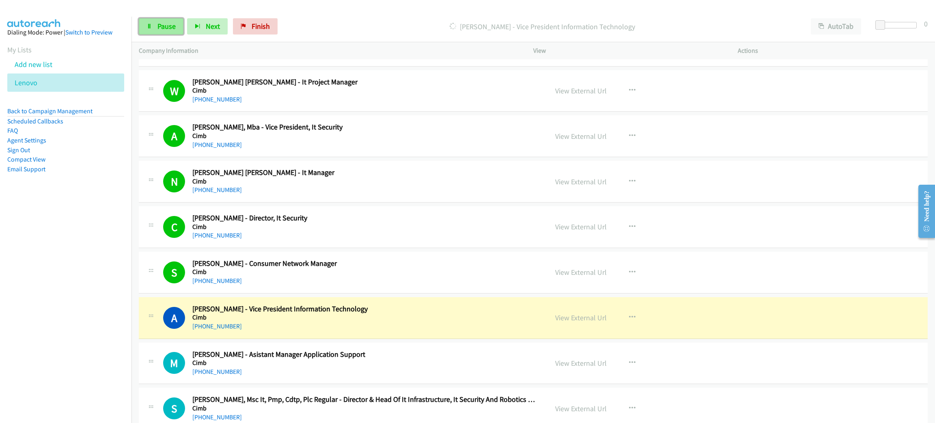
click at [164, 19] on link "Pause" at bounding box center [161, 26] width 45 height 16
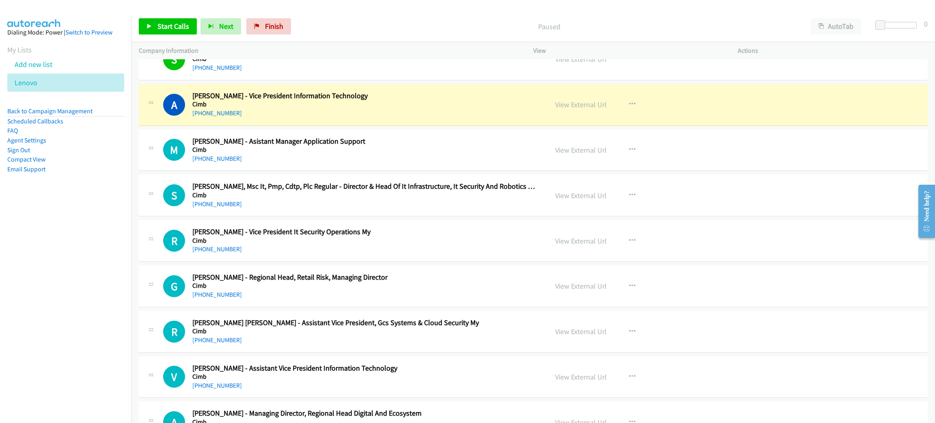
scroll to position [7912, 0]
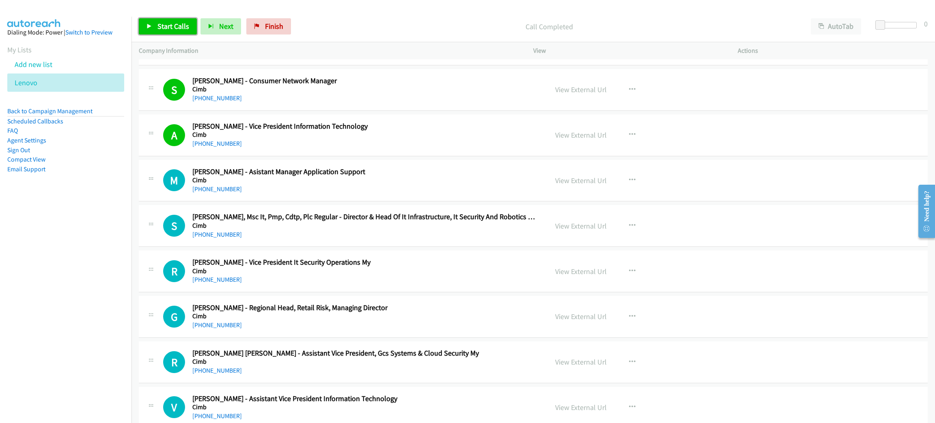
click at [155, 27] on link "Start Calls" at bounding box center [168, 26] width 58 height 16
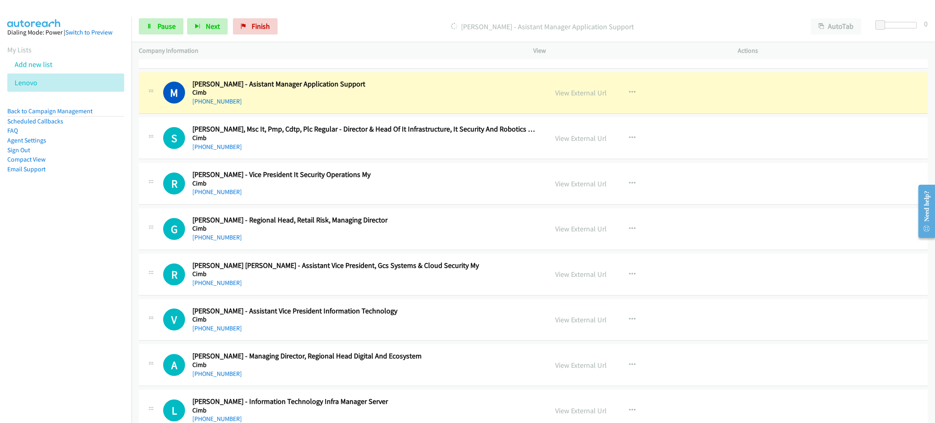
scroll to position [8034, 0]
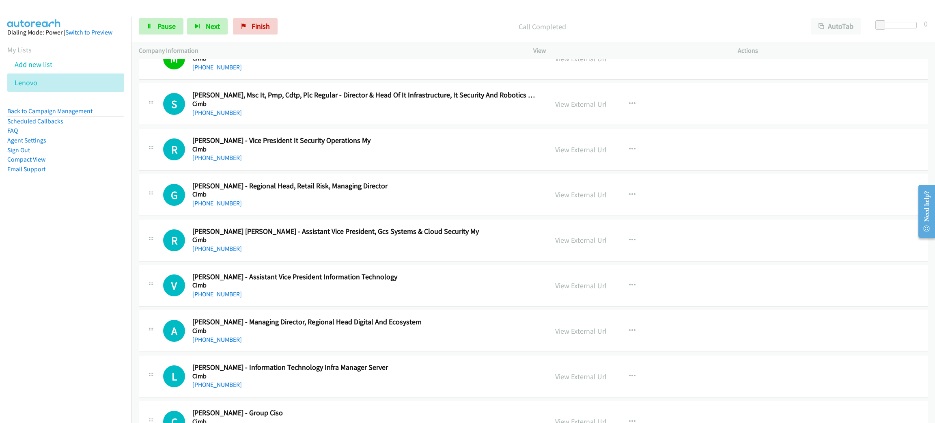
click at [400, 118] on div "+60 12-306 1007" at bounding box center [364, 113] width 344 height 10
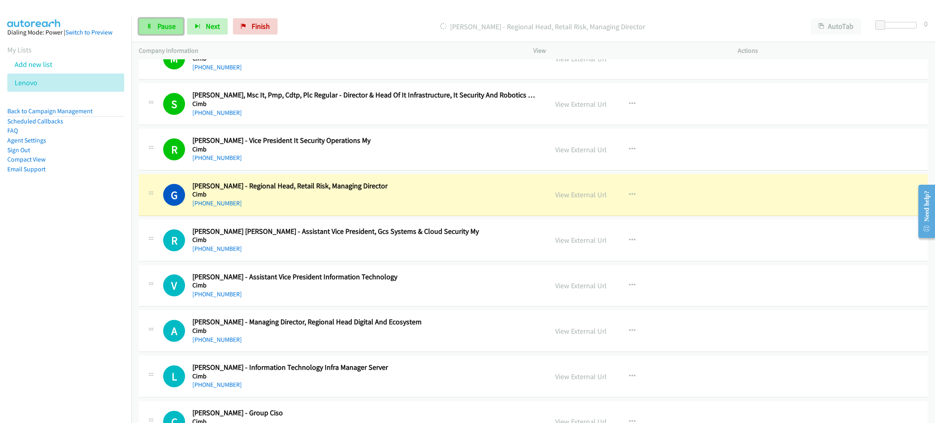
click at [161, 28] on span "Pause" at bounding box center [166, 26] width 18 height 9
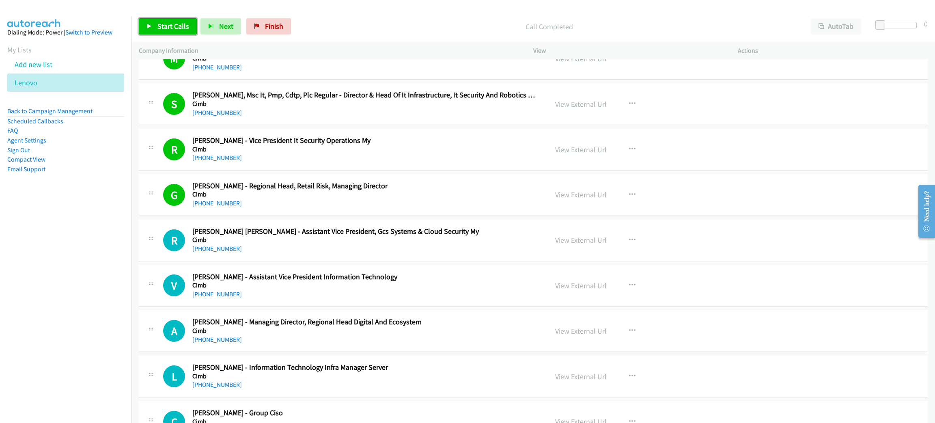
click at [176, 23] on span "Start Calls" at bounding box center [173, 26] width 32 height 9
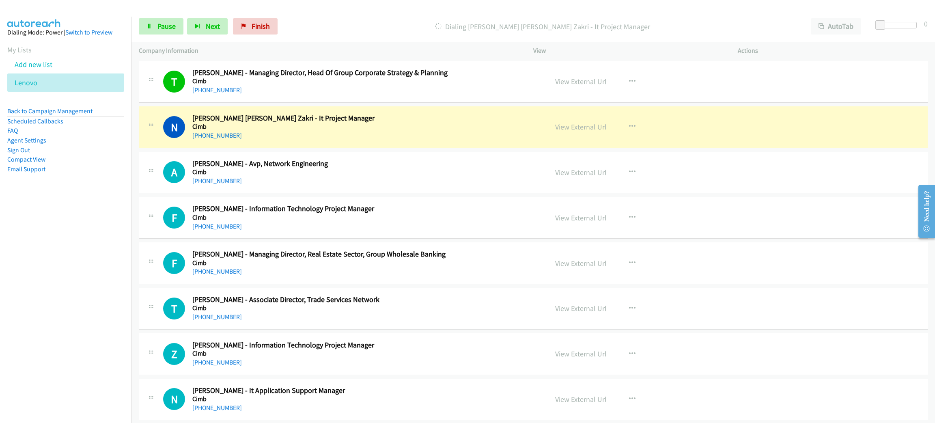
scroll to position [8642, 0]
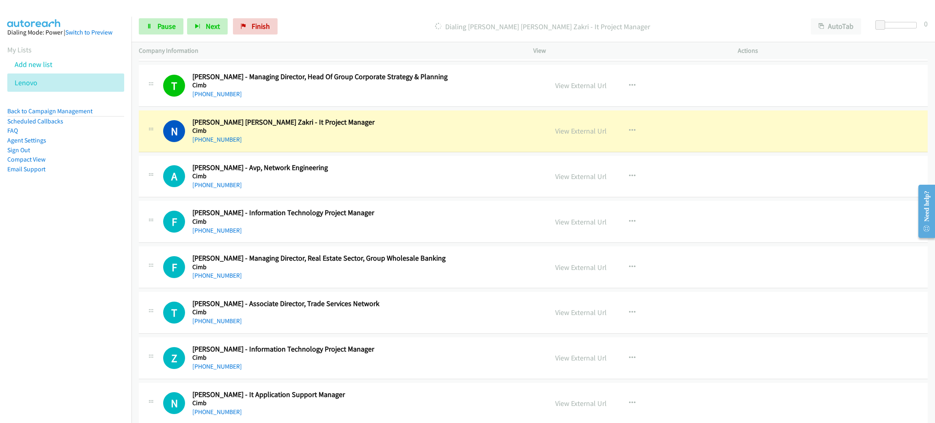
click at [314, 135] on h5 "Cimb" at bounding box center [364, 131] width 344 height 8
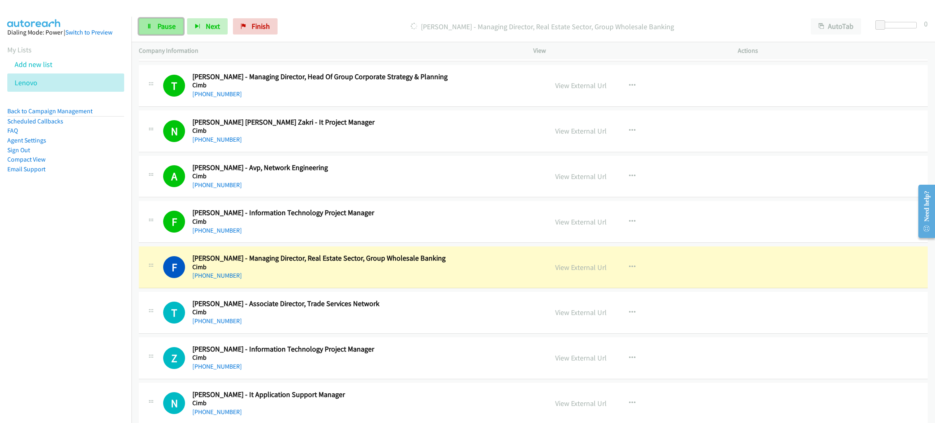
click at [159, 31] on link "Pause" at bounding box center [161, 26] width 45 height 16
click at [559, 226] on link "View External Url" at bounding box center [581, 221] width 52 height 9
